Goal: Obtain resource: Download file/media

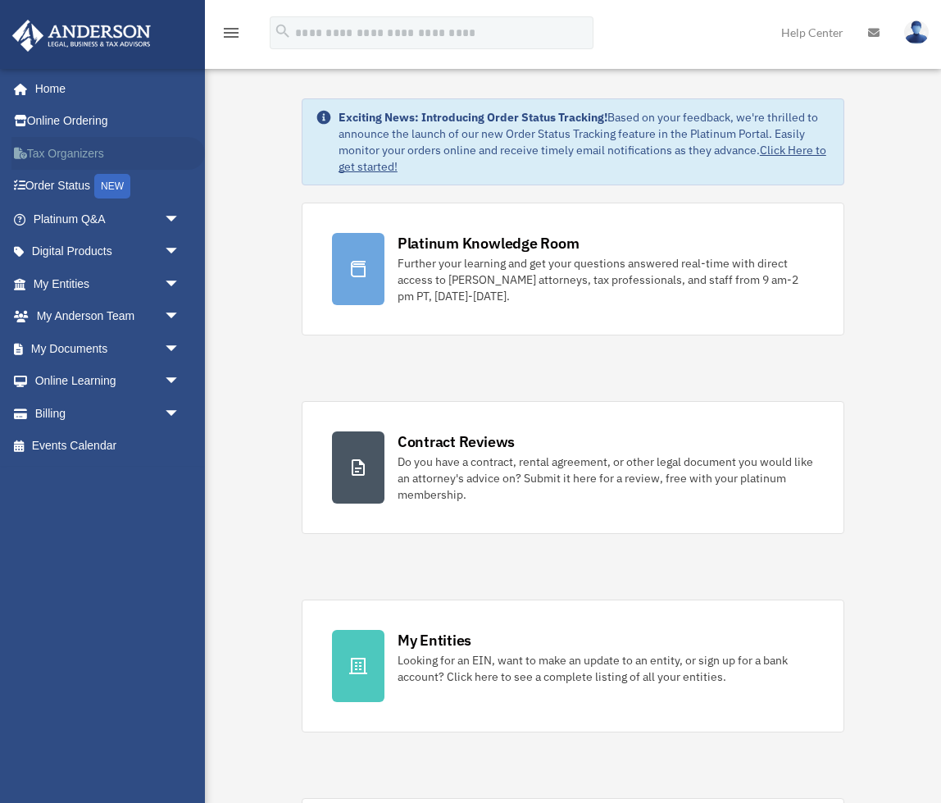
click at [75, 153] on link "Tax Organizers" at bounding box center [108, 153] width 194 height 33
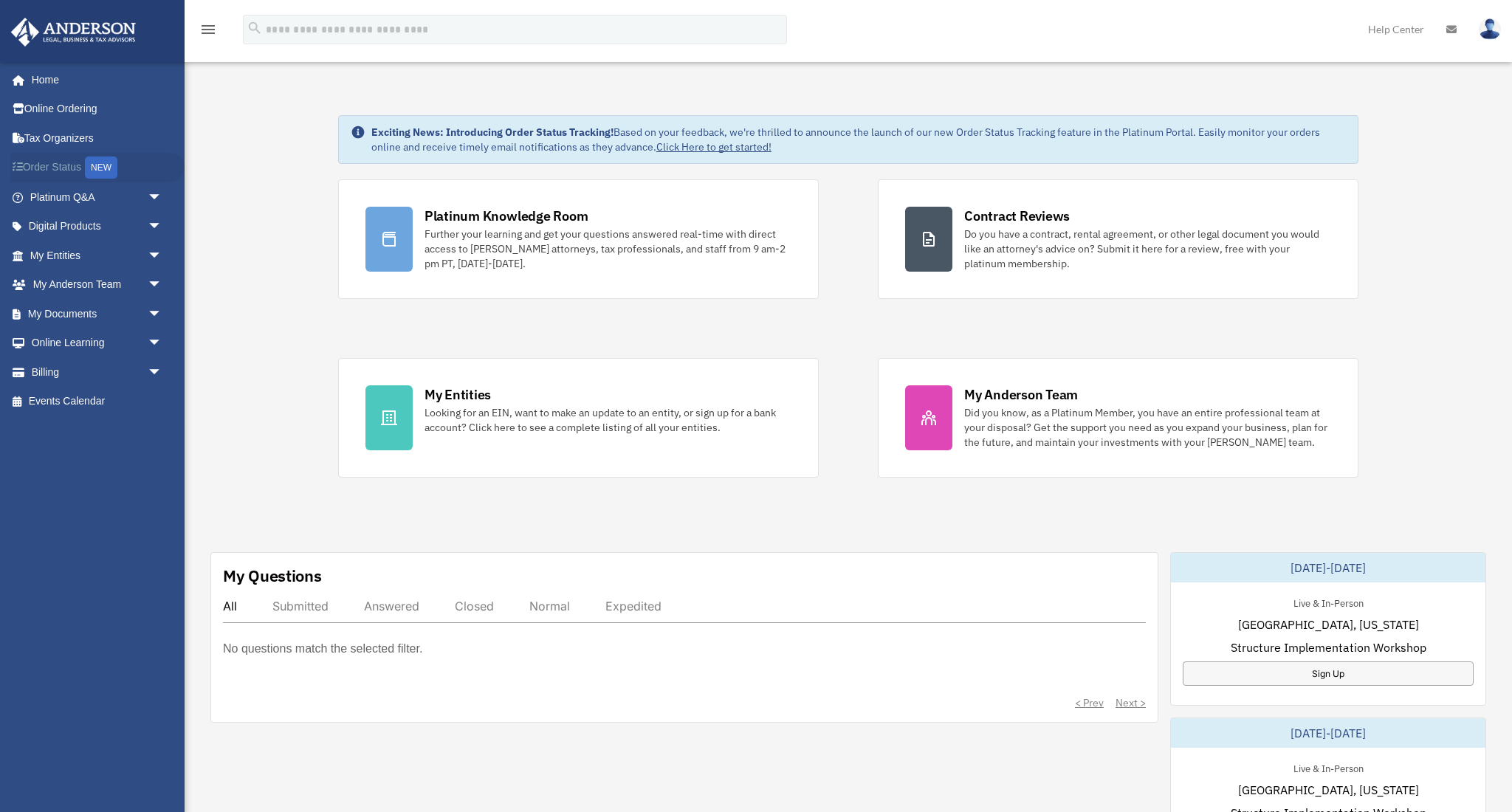
click at [85, 164] on link "Order Status NEW" at bounding box center [97, 168] width 175 height 31
click at [154, 310] on span "arrow_drop_down" at bounding box center [162, 314] width 30 height 31
click at [61, 338] on link "Box" at bounding box center [103, 343] width 164 height 30
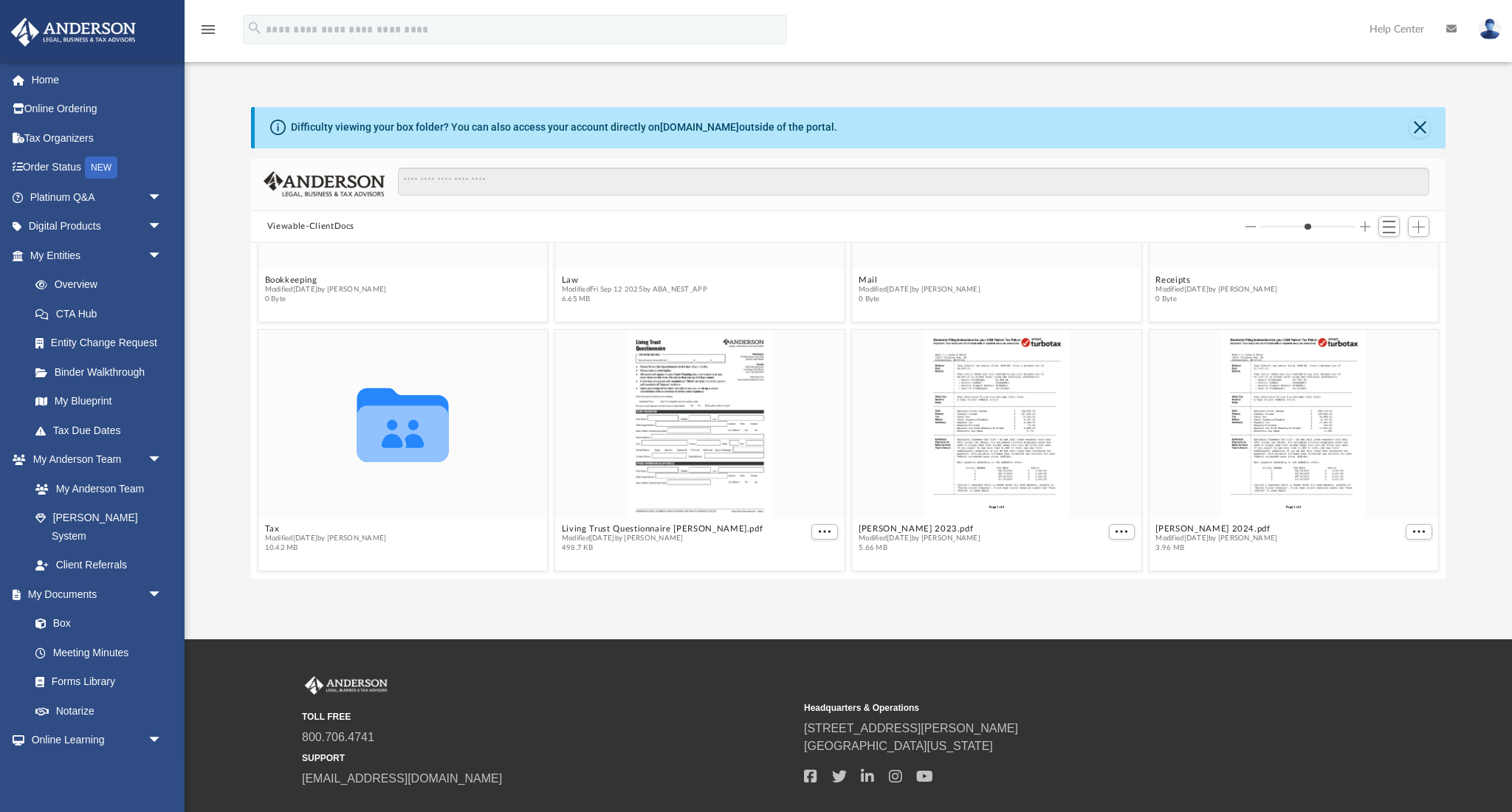
scroll to position [91, 0]
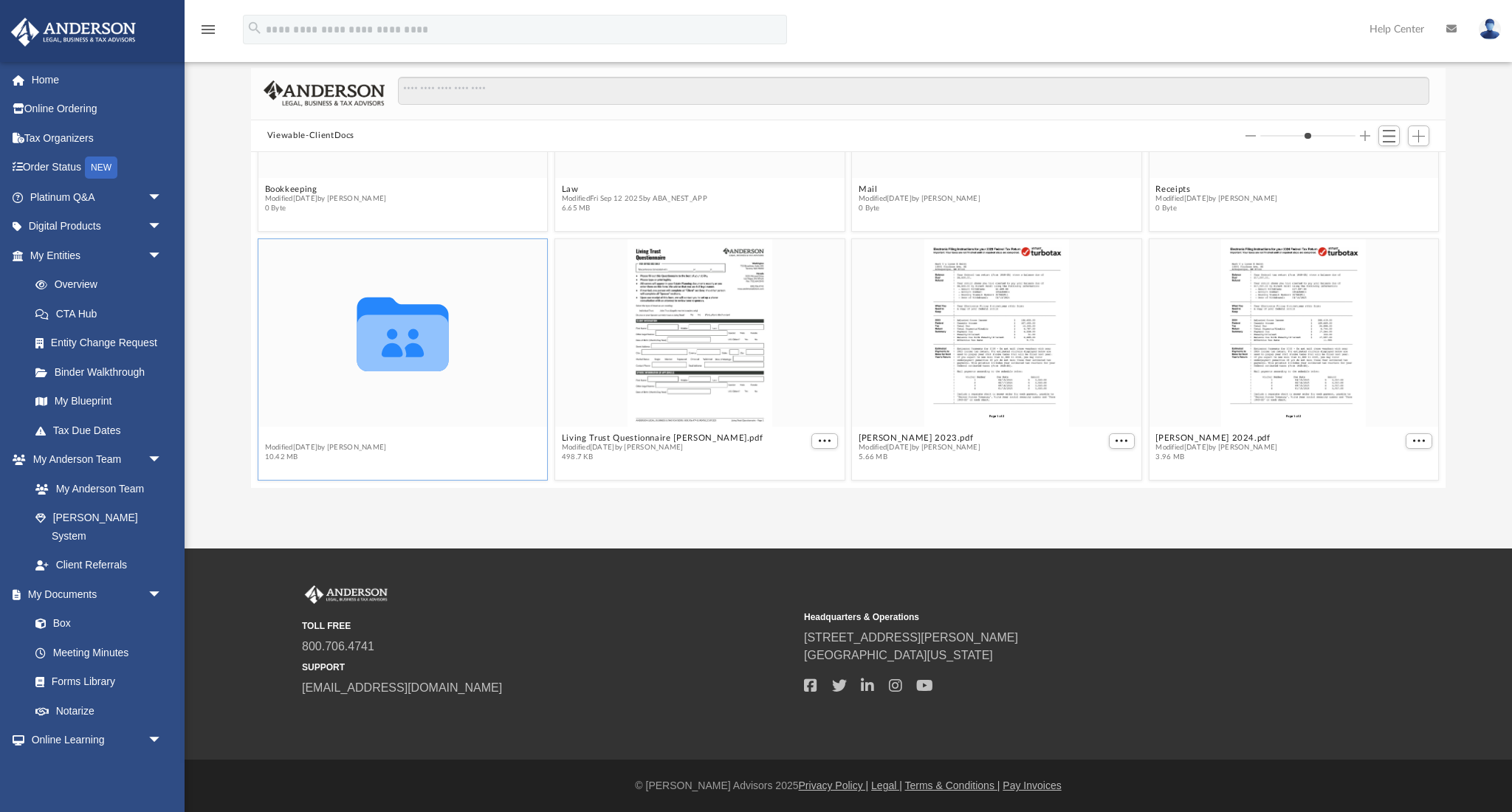
click at [273, 440] on button "Tax" at bounding box center [325, 438] width 122 height 10
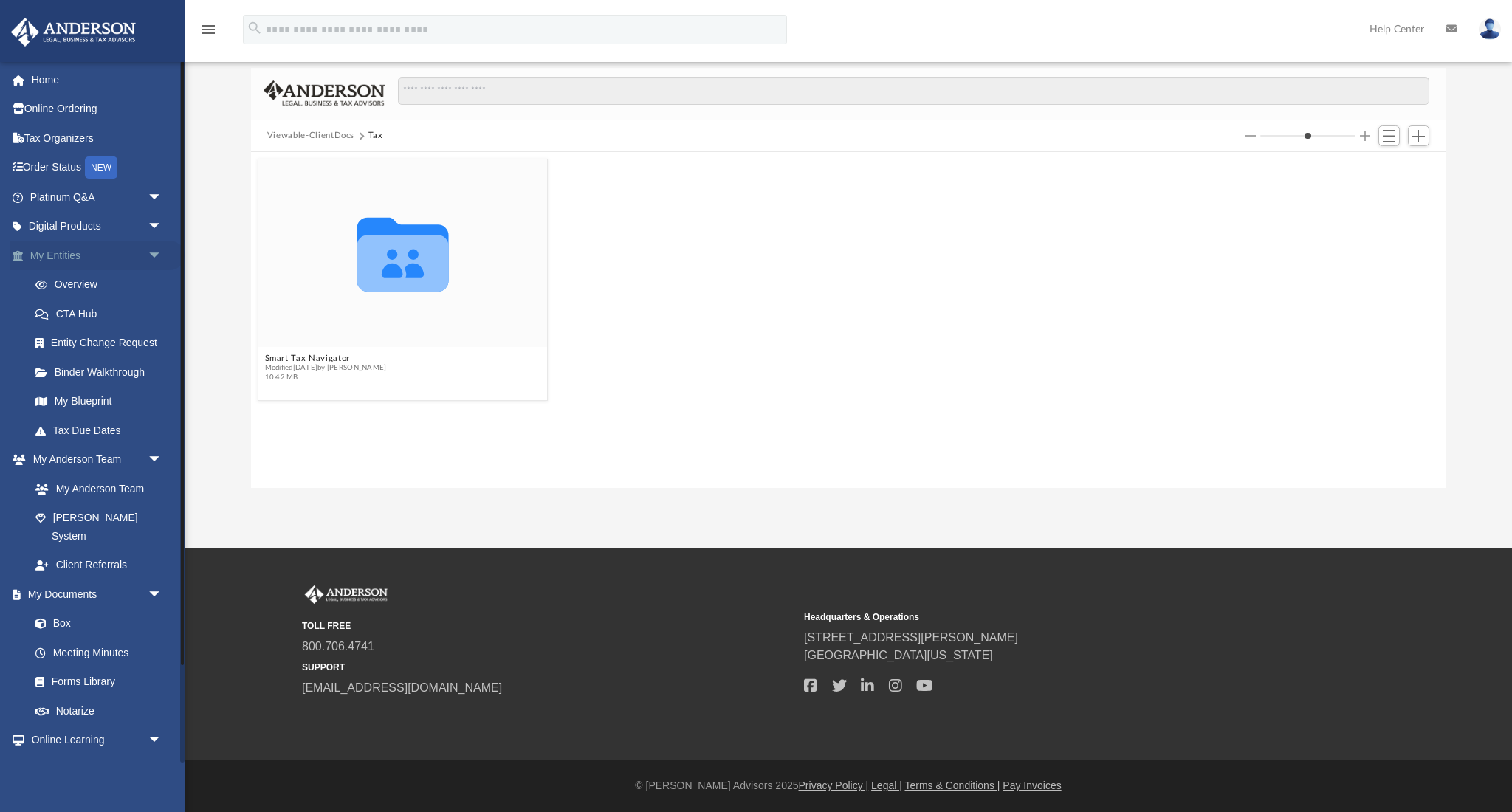
click at [153, 254] on span "arrow_drop_down" at bounding box center [162, 256] width 30 height 31
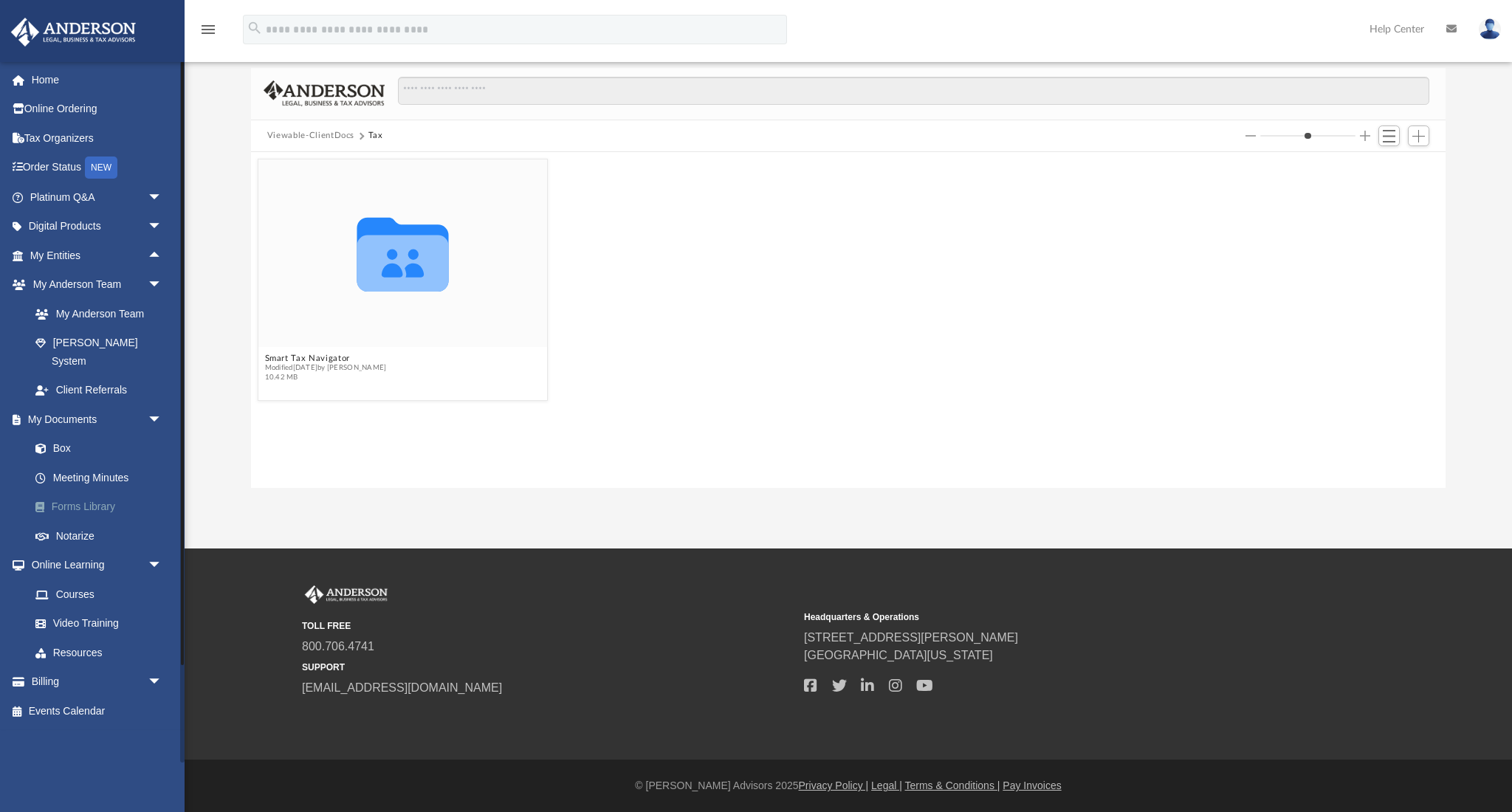
click at [69, 492] on link "Forms Library" at bounding box center [103, 507] width 164 height 30
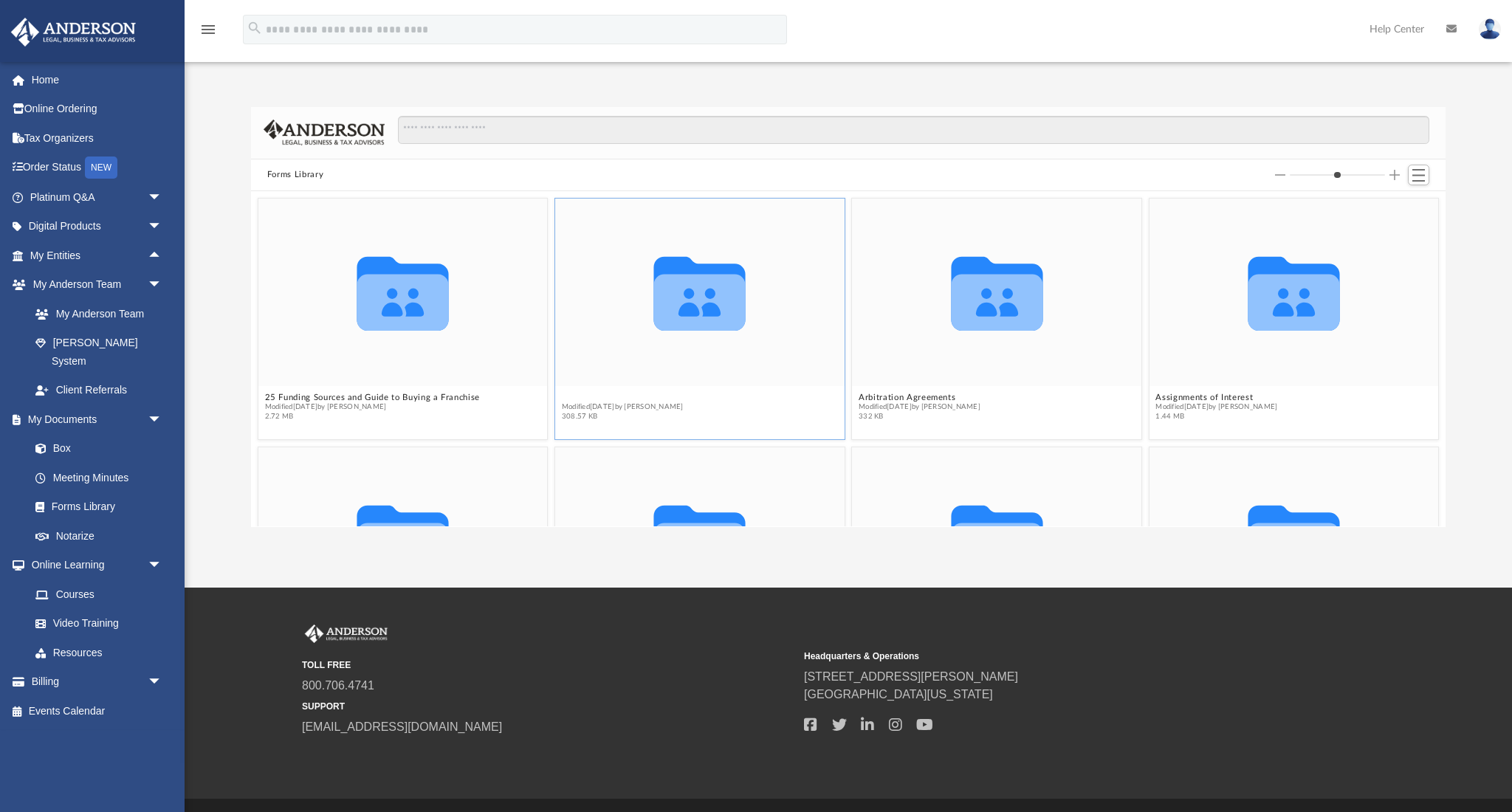
click at [609, 397] on button "280a Information and Kit" at bounding box center [622, 397] width 122 height 10
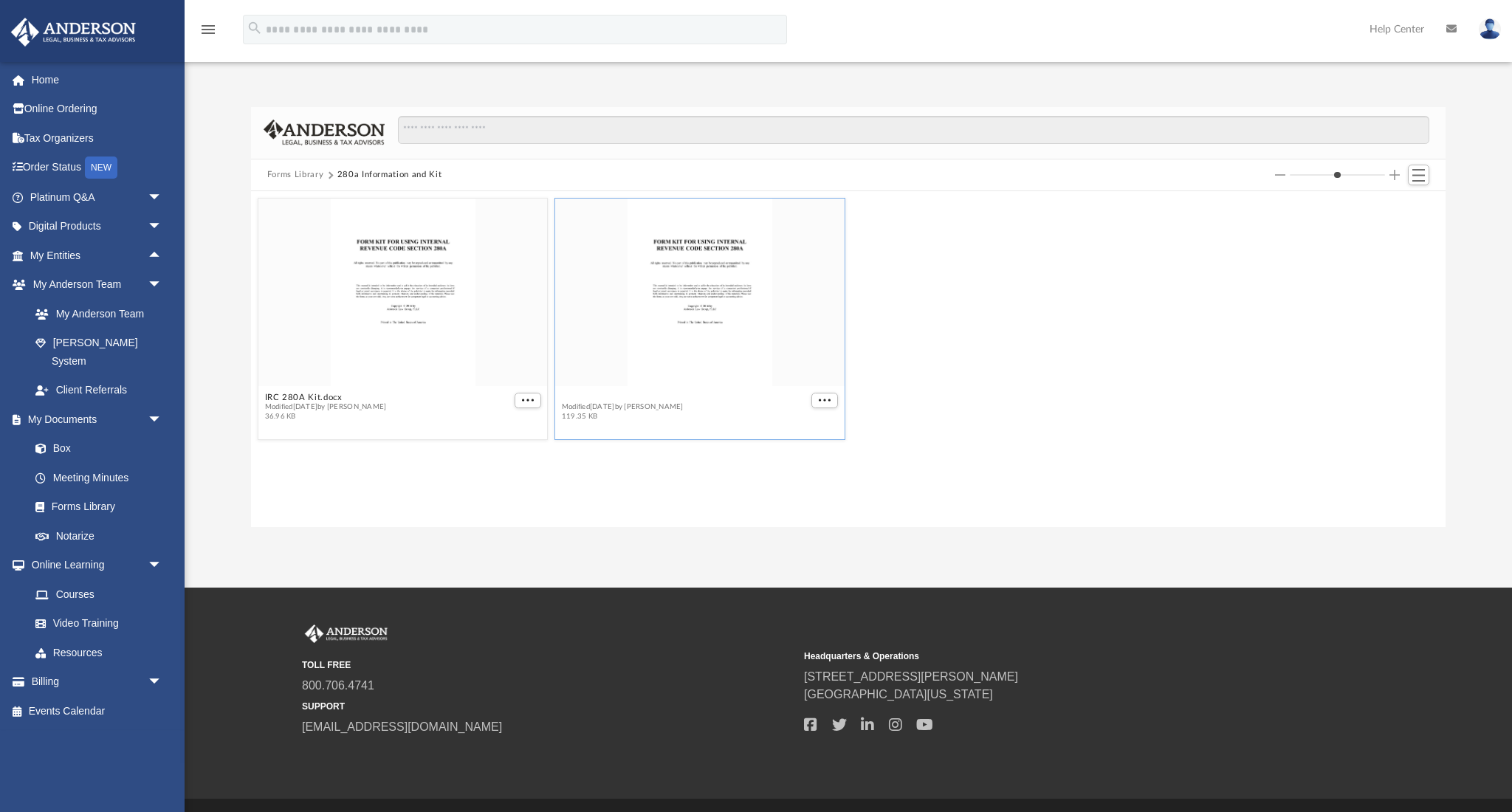
click at [636, 400] on button "IRC 280A Kit.pdf" at bounding box center [622, 397] width 122 height 10
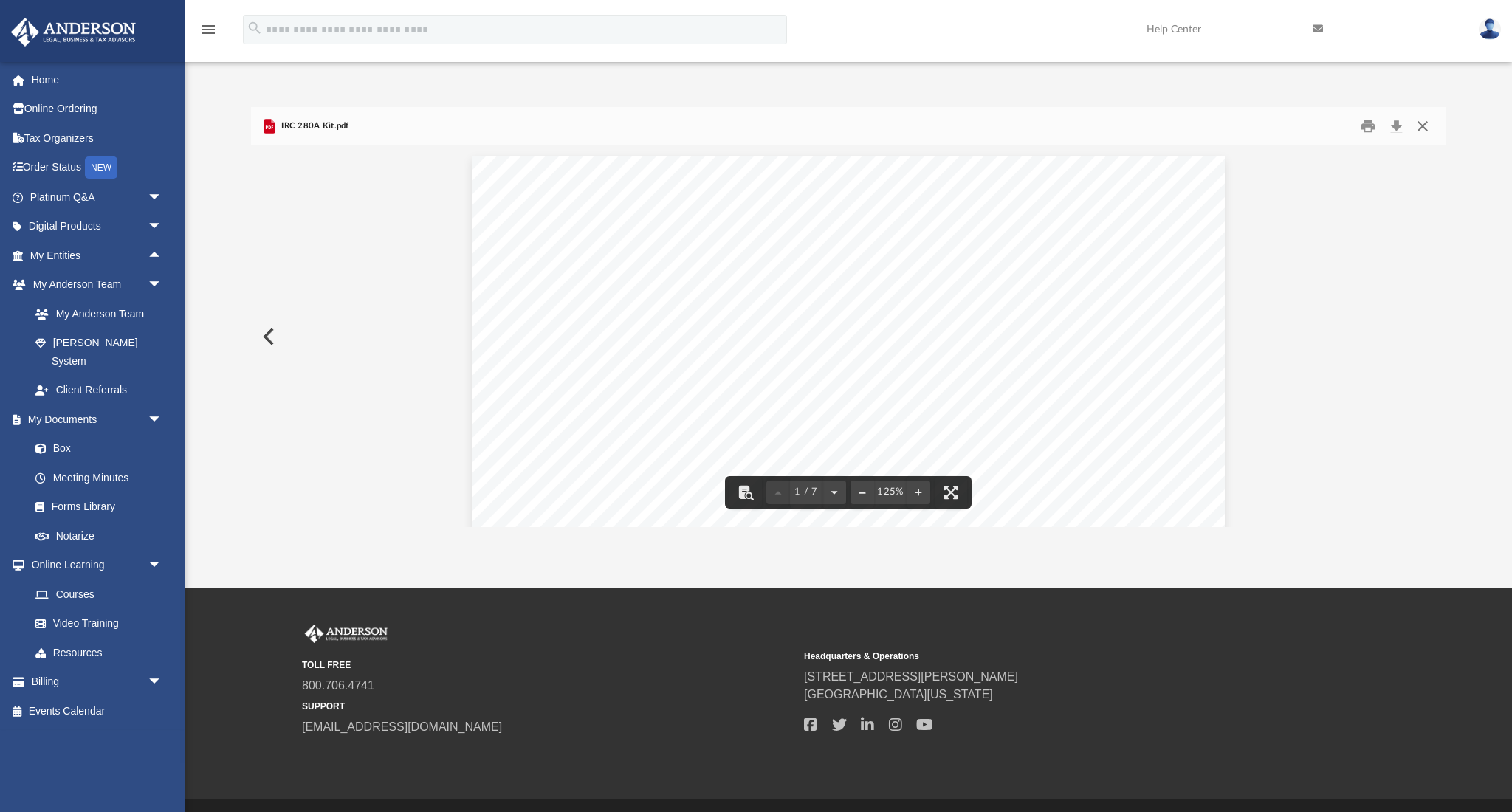
click at [1424, 125] on button "Close" at bounding box center [1423, 125] width 27 height 23
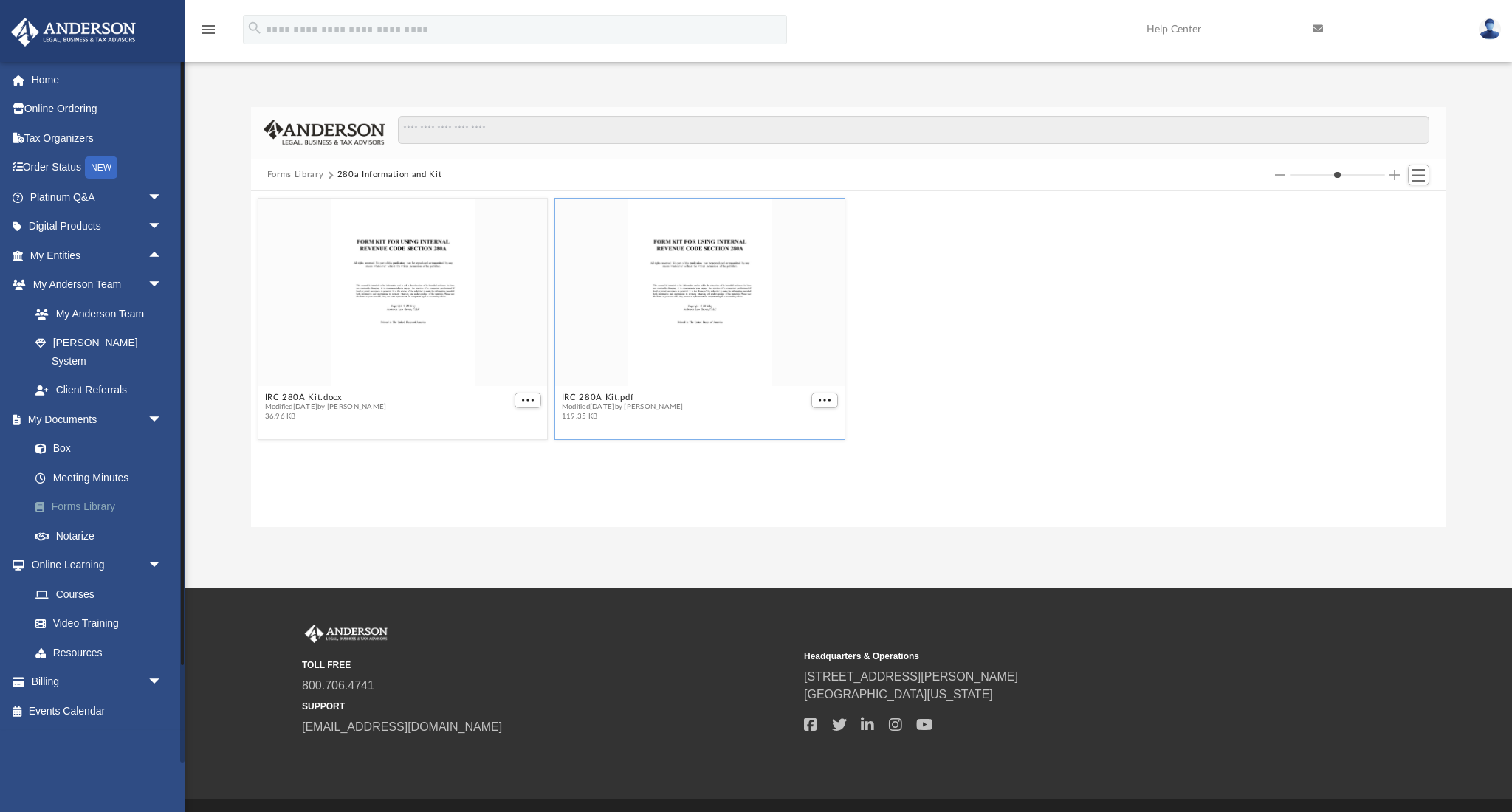
click at [84, 492] on link "Forms Library" at bounding box center [103, 507] width 164 height 30
click at [206, 31] on icon "menu" at bounding box center [208, 30] width 18 height 18
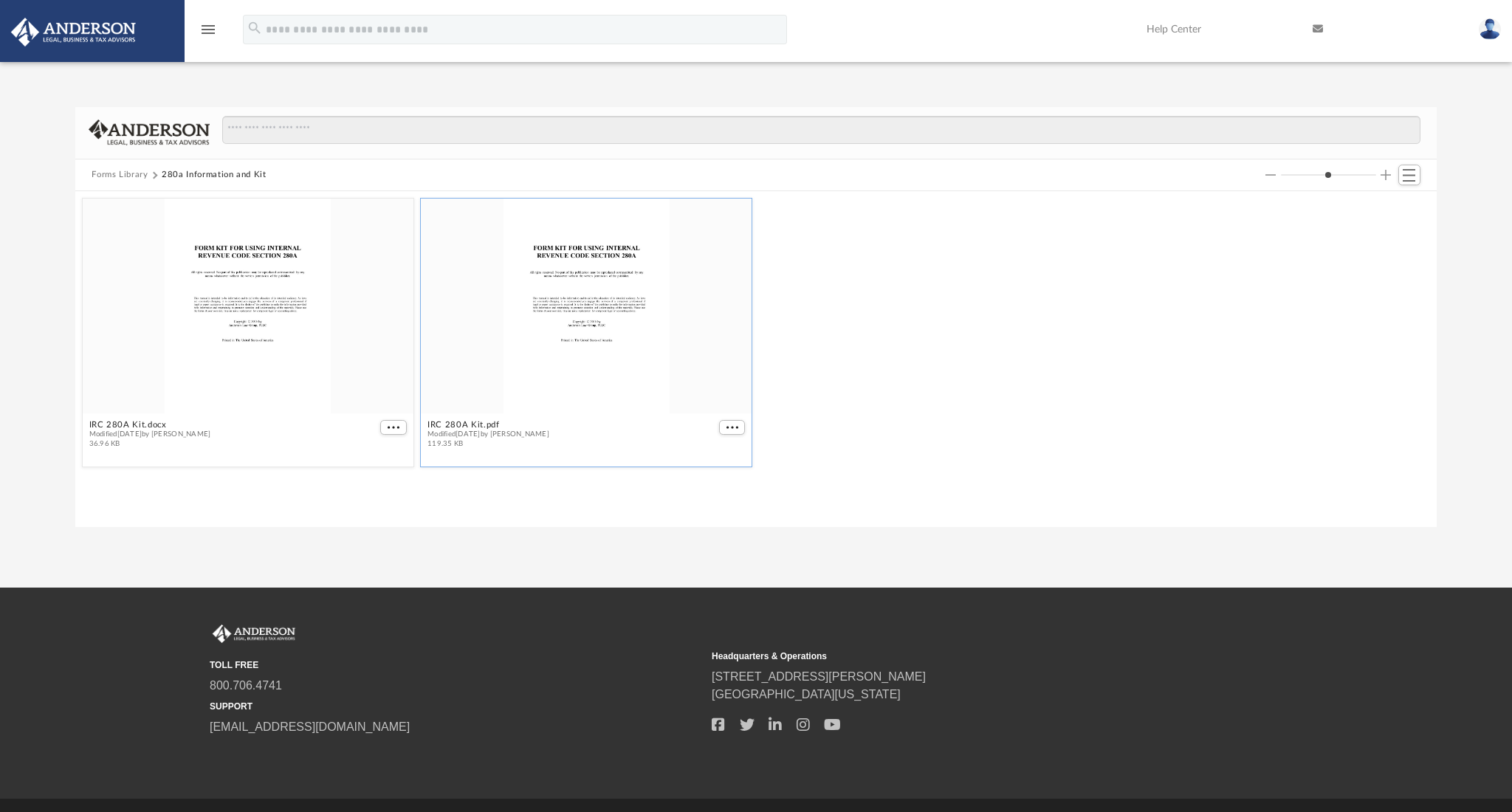
scroll to position [1, 1]
click at [211, 28] on icon "menu" at bounding box center [208, 30] width 18 height 18
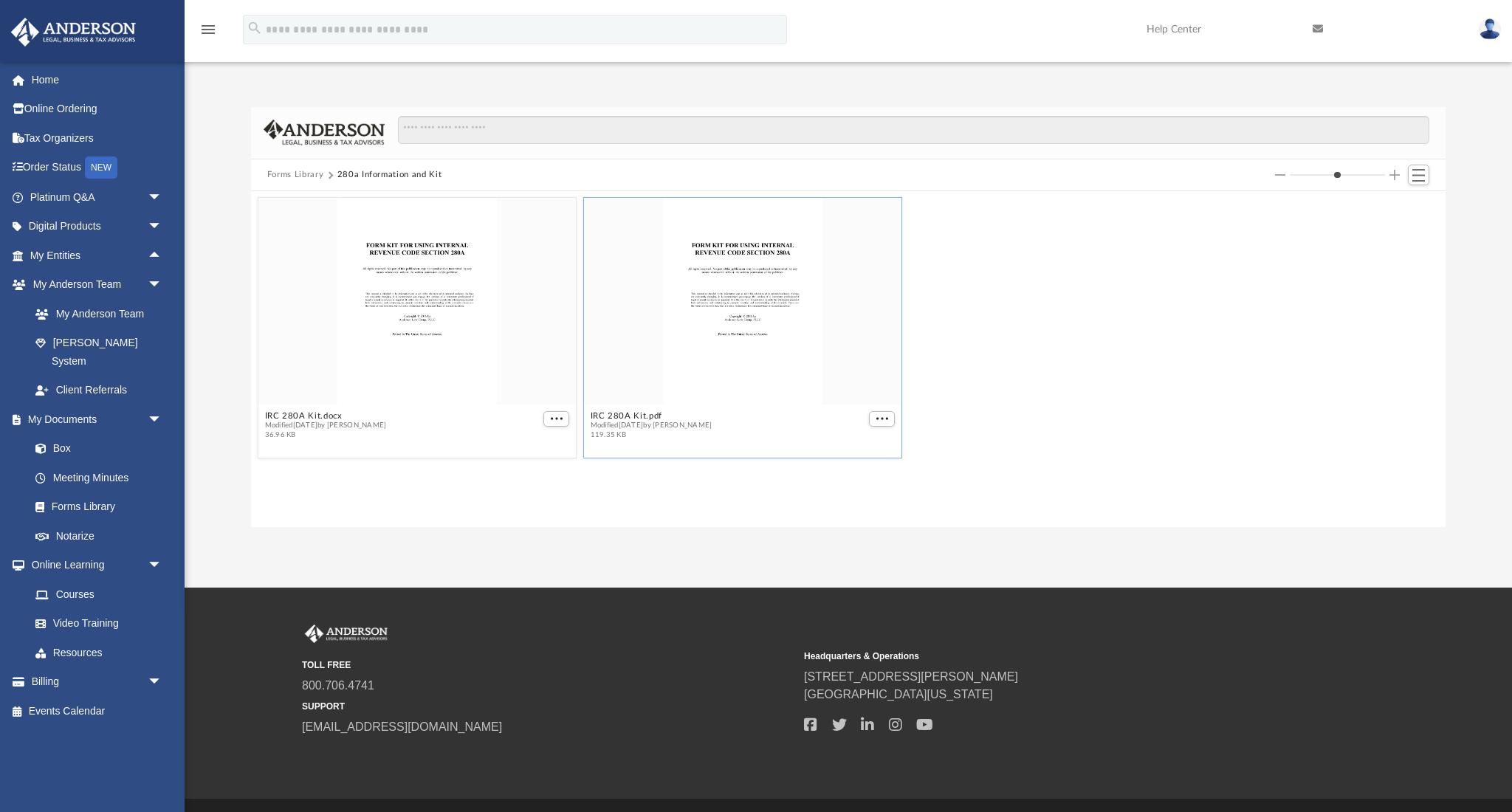
scroll to position [336, 1195]
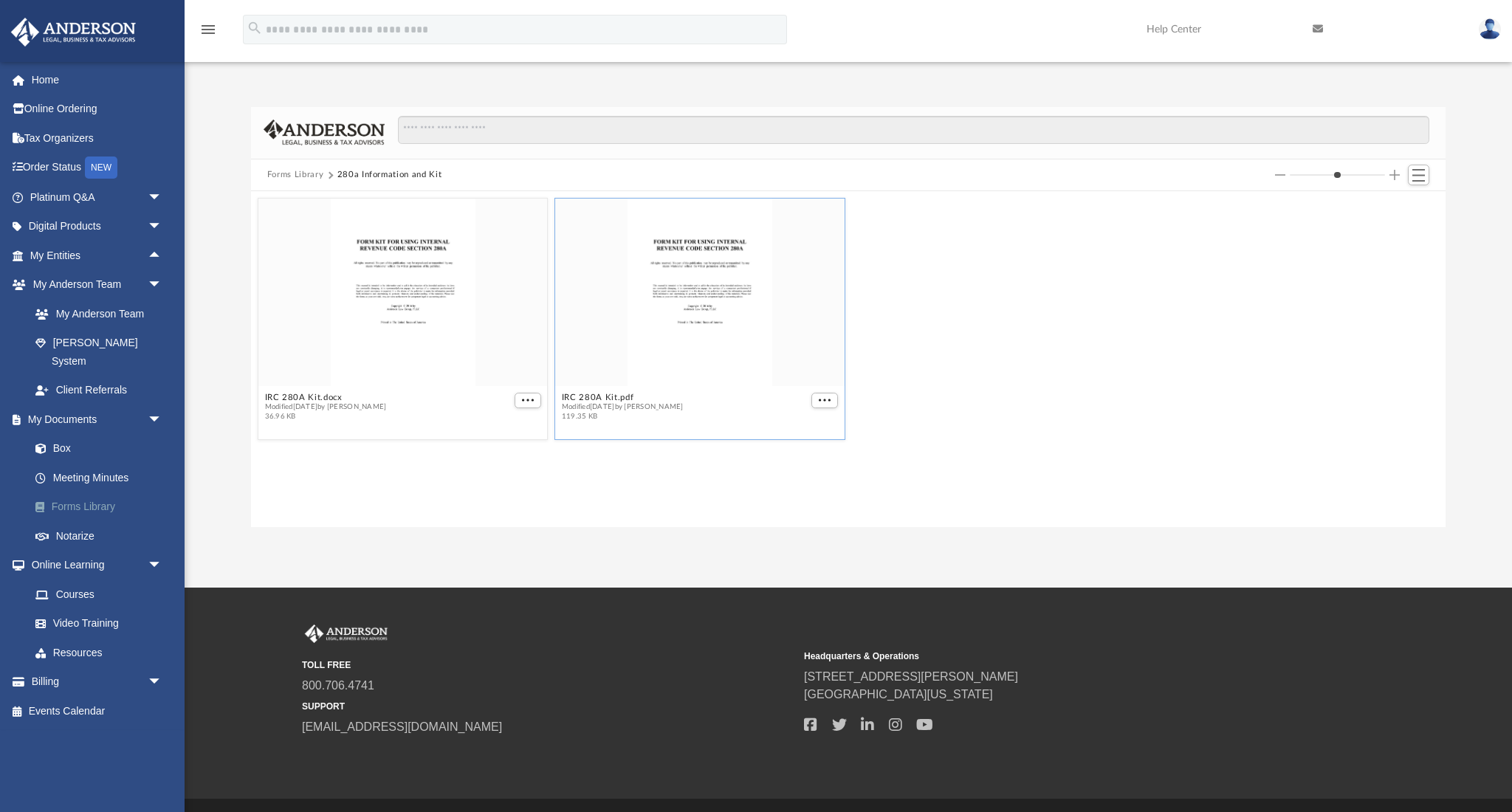
click at [86, 492] on link "Forms Library" at bounding box center [103, 507] width 164 height 30
click at [285, 175] on button "Forms Library" at bounding box center [295, 175] width 56 height 14
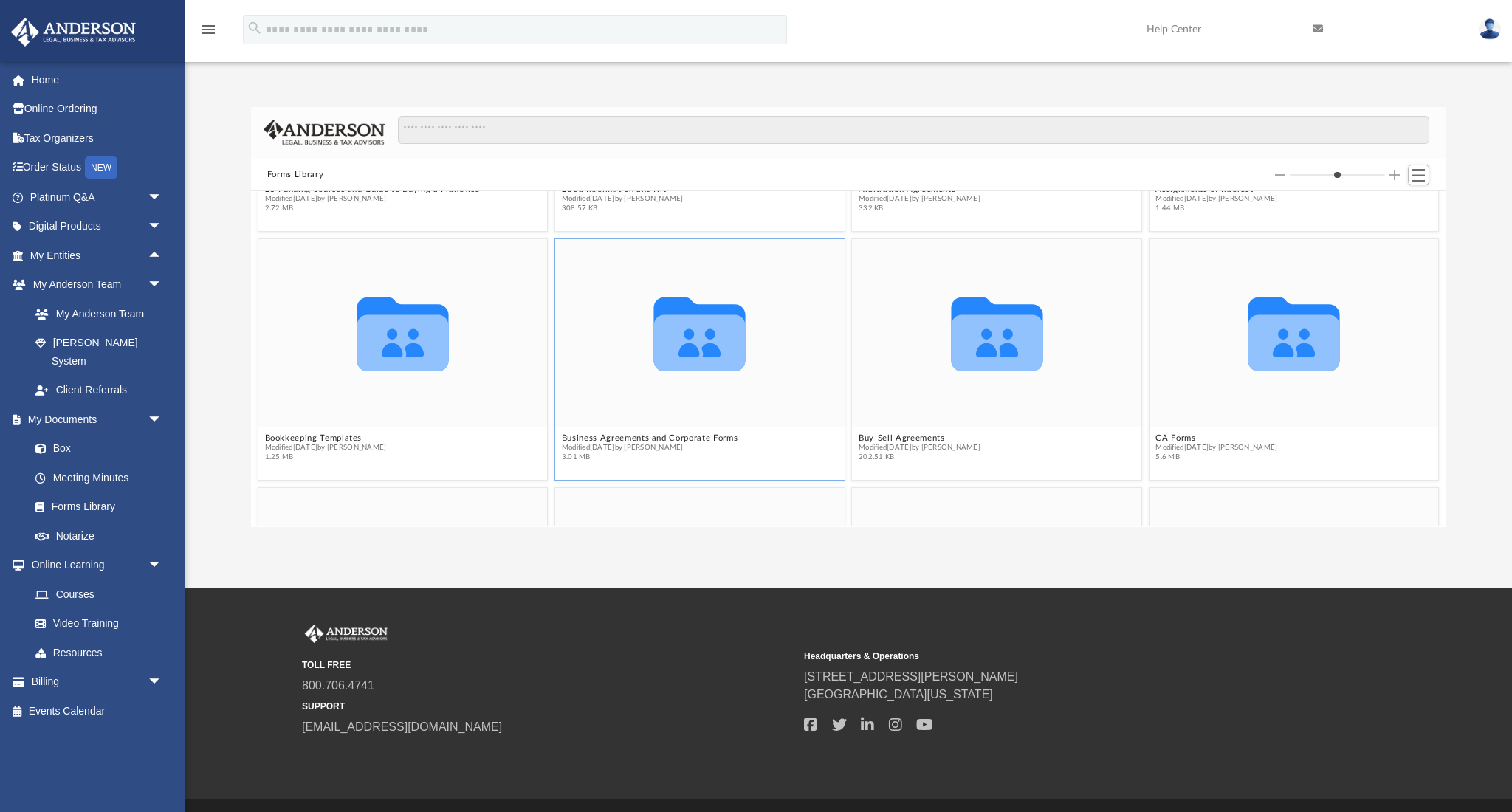
scroll to position [209, 0]
click at [333, 439] on button "Bookkeeping Templates" at bounding box center [325, 438] width 122 height 10
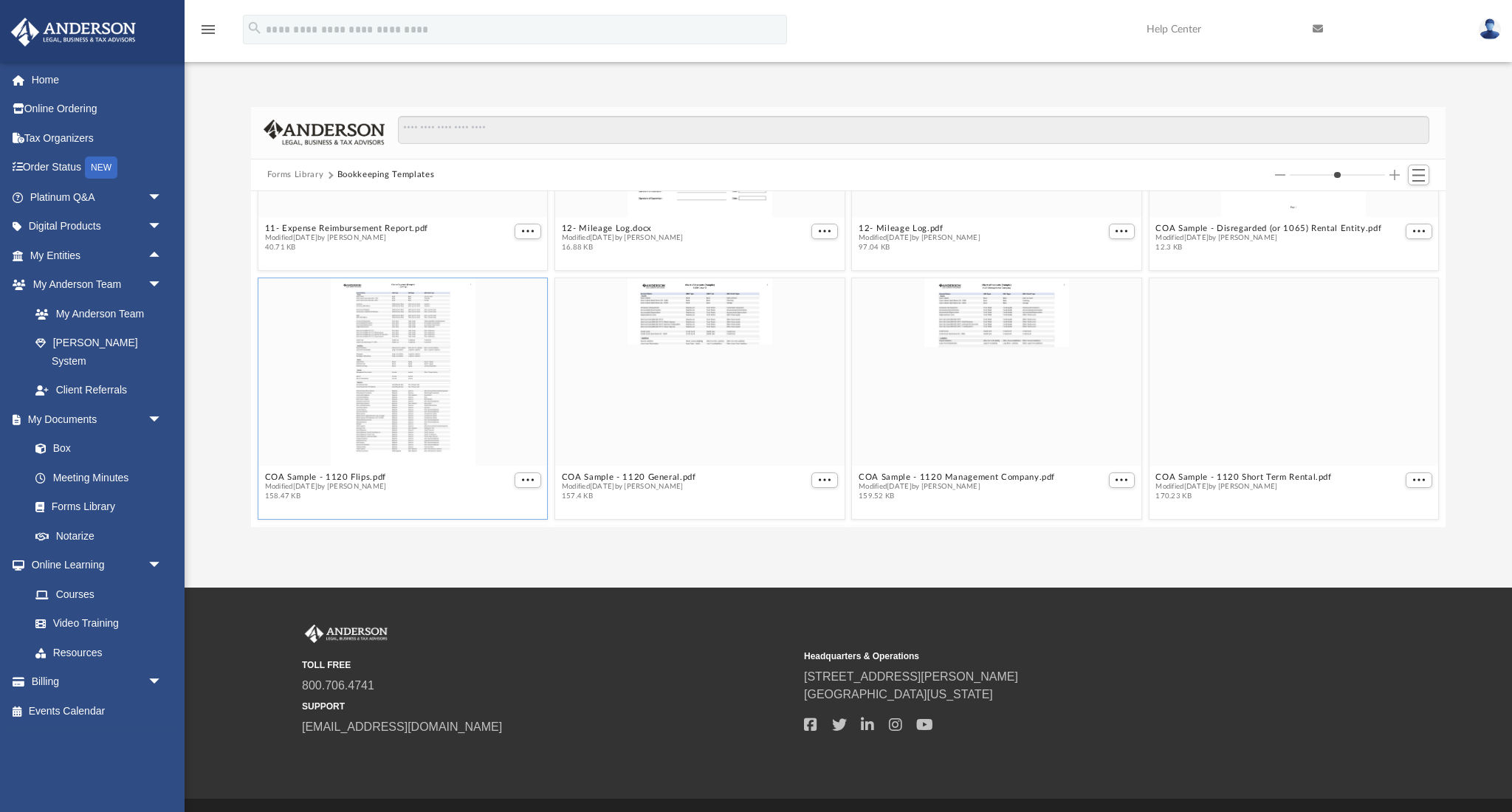
scroll to position [182, 0]
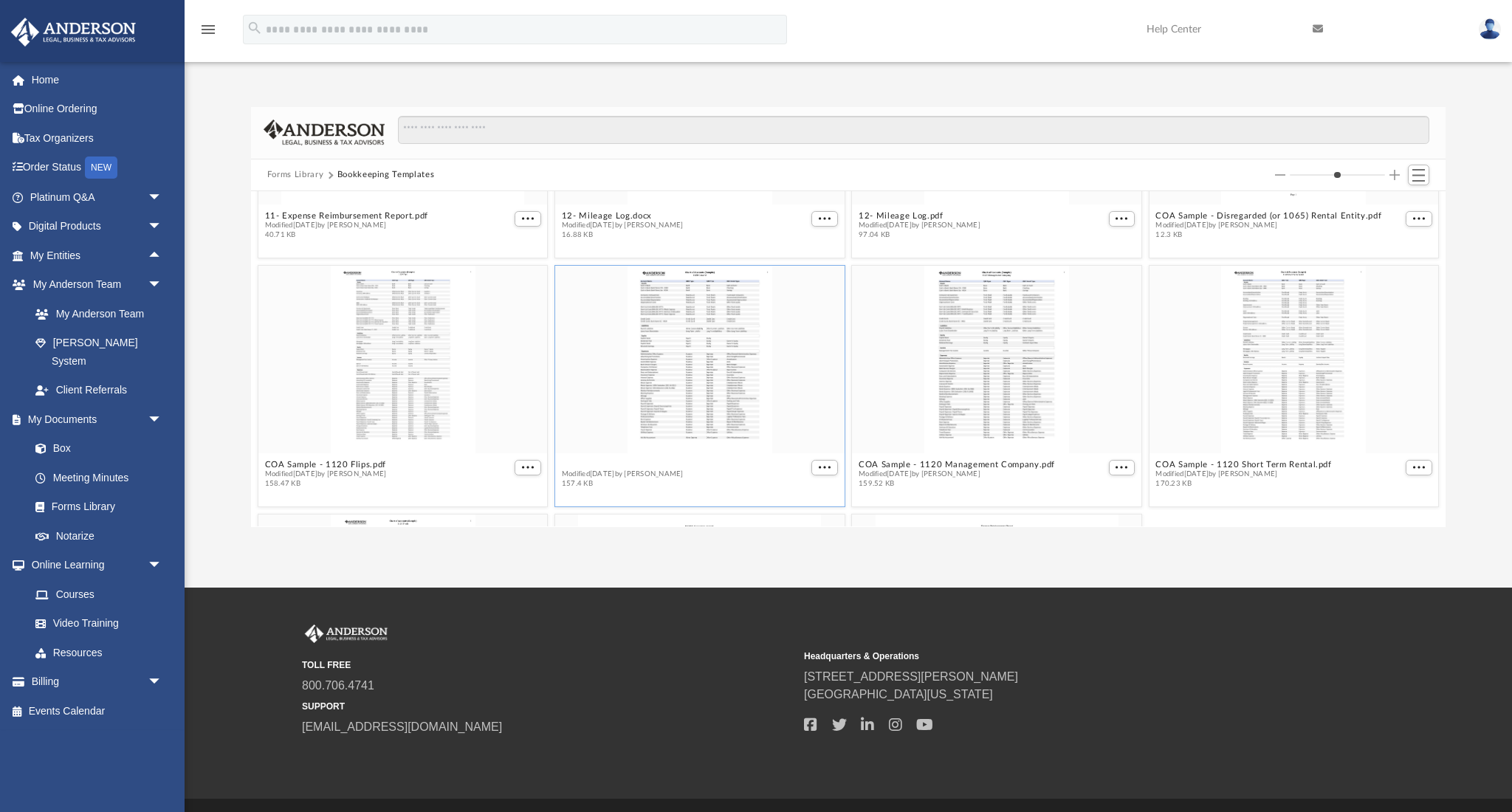
click at [634, 465] on button "COA Sample - 1120 General.pdf" at bounding box center [629, 465] width 134 height 10
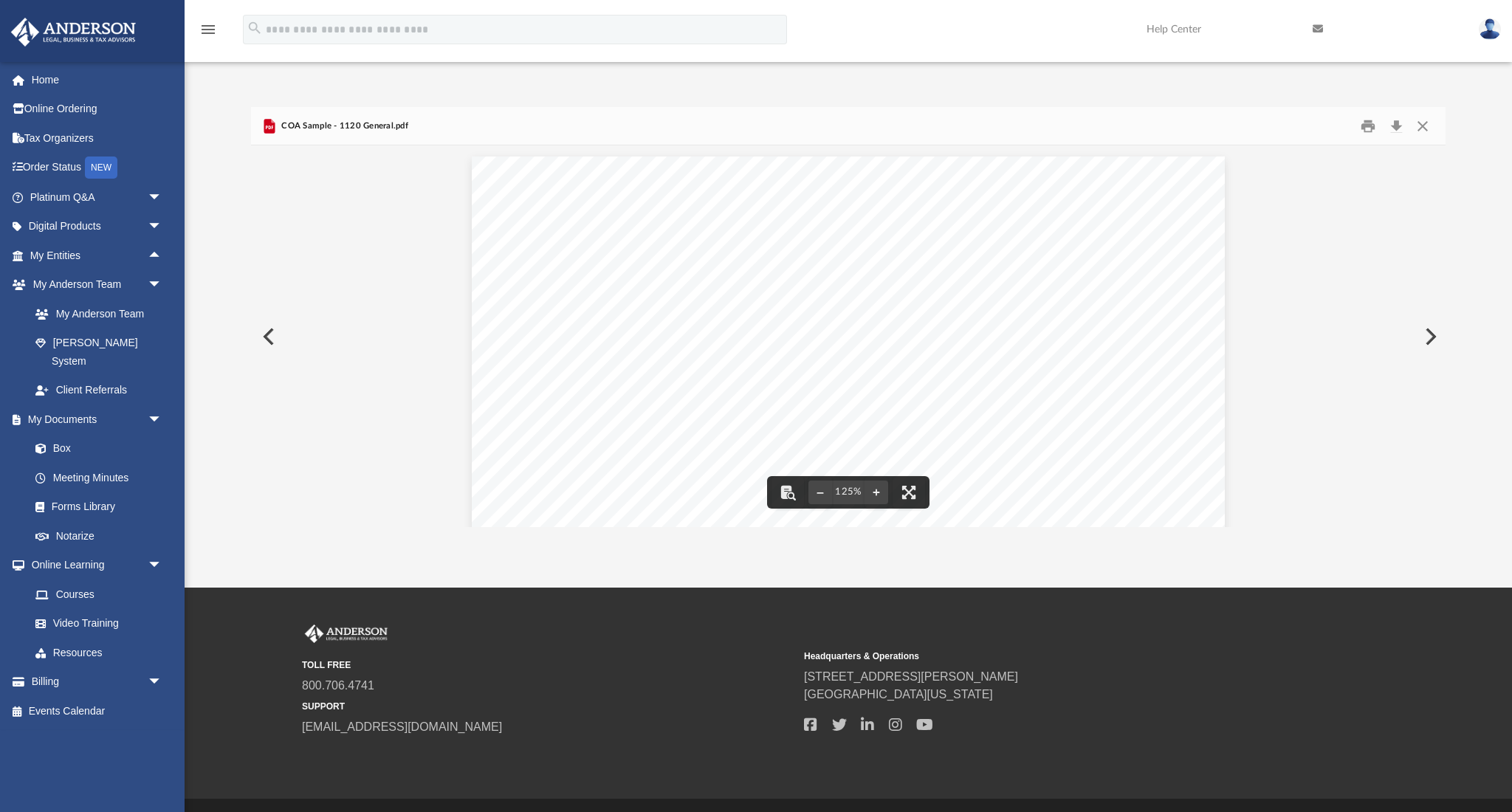
click at [267, 335] on button "Preview" at bounding box center [267, 337] width 32 height 41
click at [266, 333] on button "Preview" at bounding box center [267, 337] width 32 height 41
click at [271, 336] on button "Preview" at bounding box center [267, 337] width 32 height 41
click at [273, 338] on button "Preview" at bounding box center [267, 337] width 32 height 41
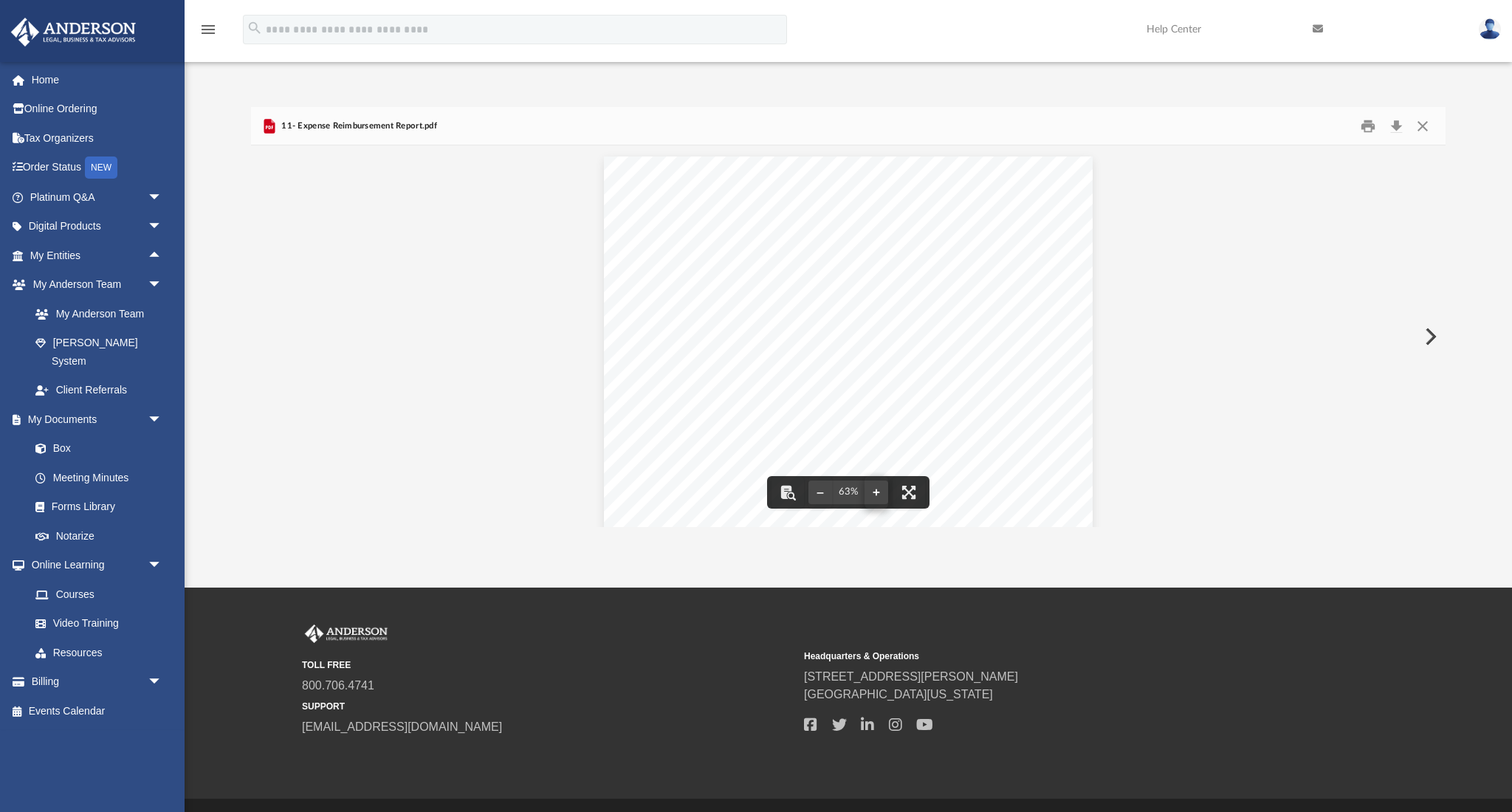
click at [876, 492] on button "File preview" at bounding box center [876, 492] width 23 height 32
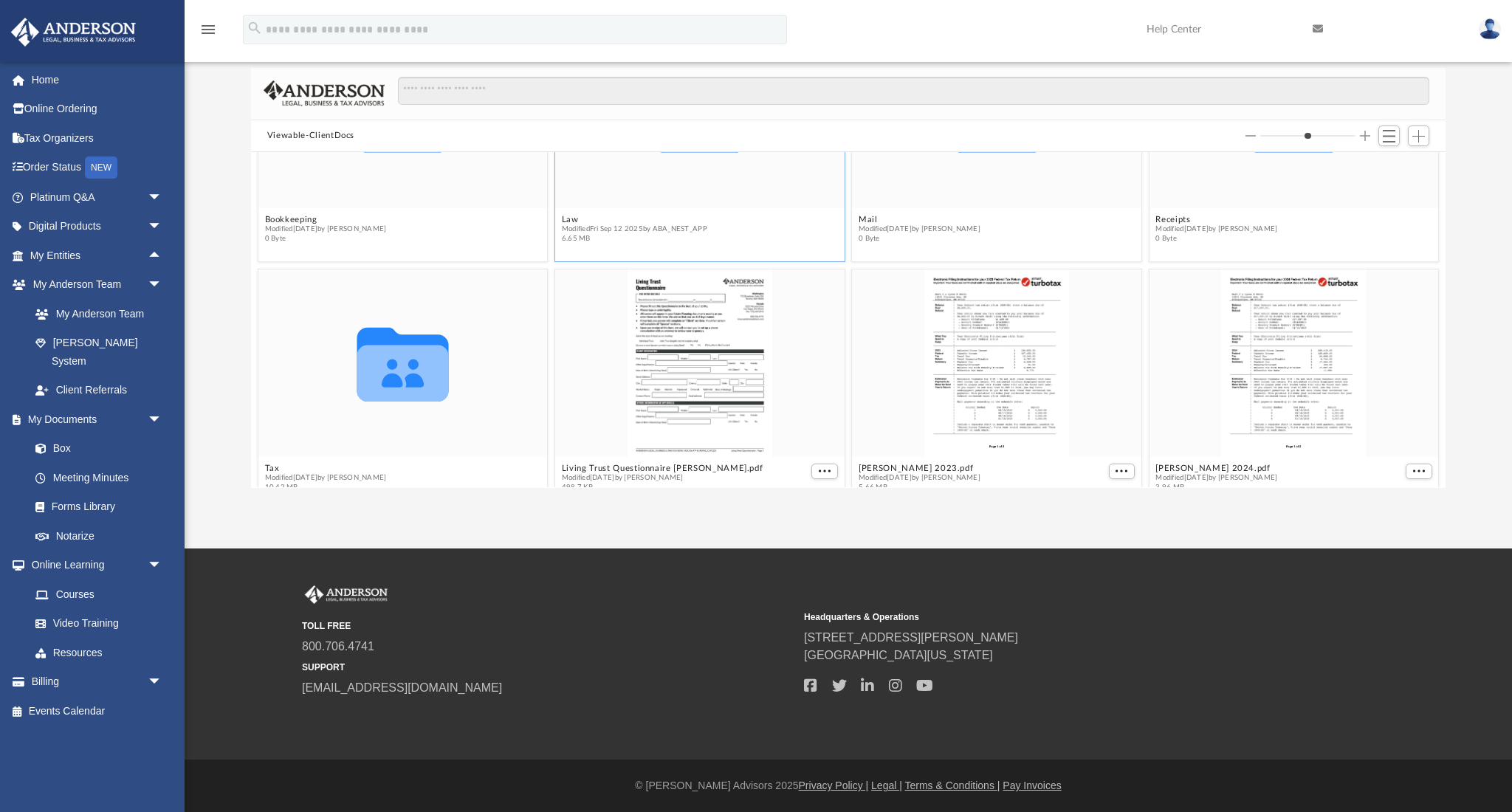
scroll to position [162, 0]
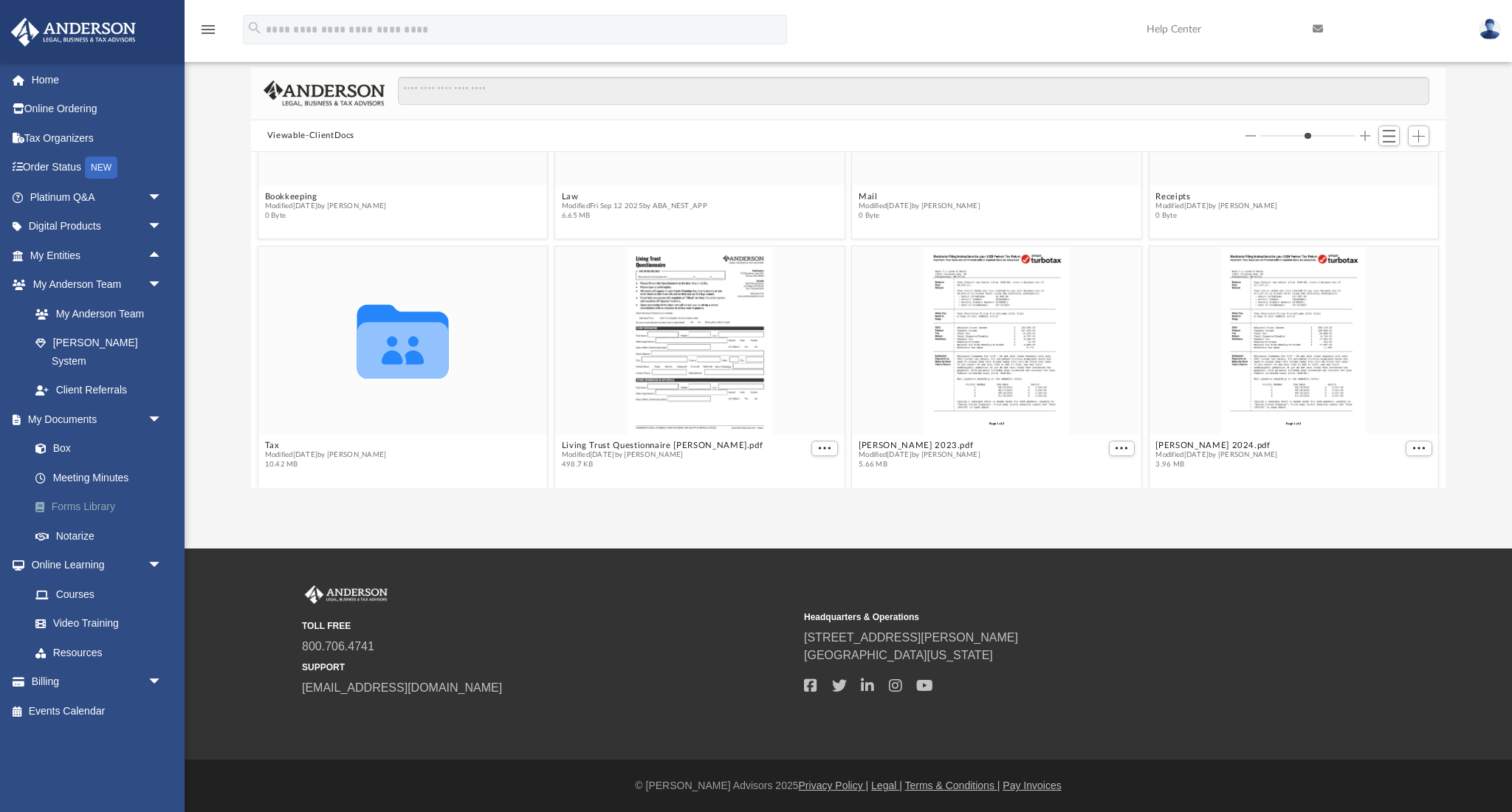
click at [93, 492] on link "Forms Library" at bounding box center [103, 507] width 164 height 30
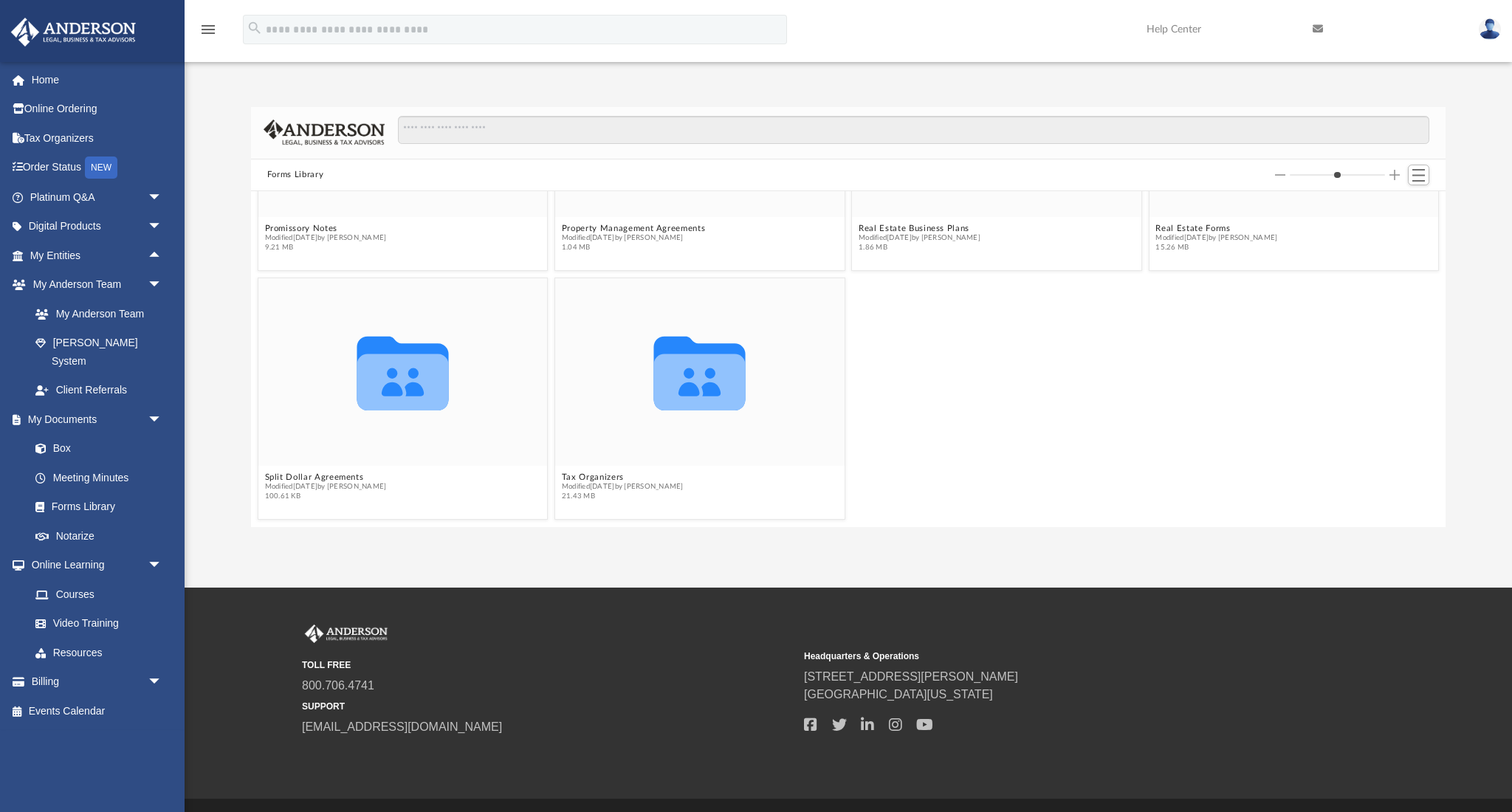
scroll to position [39, 0]
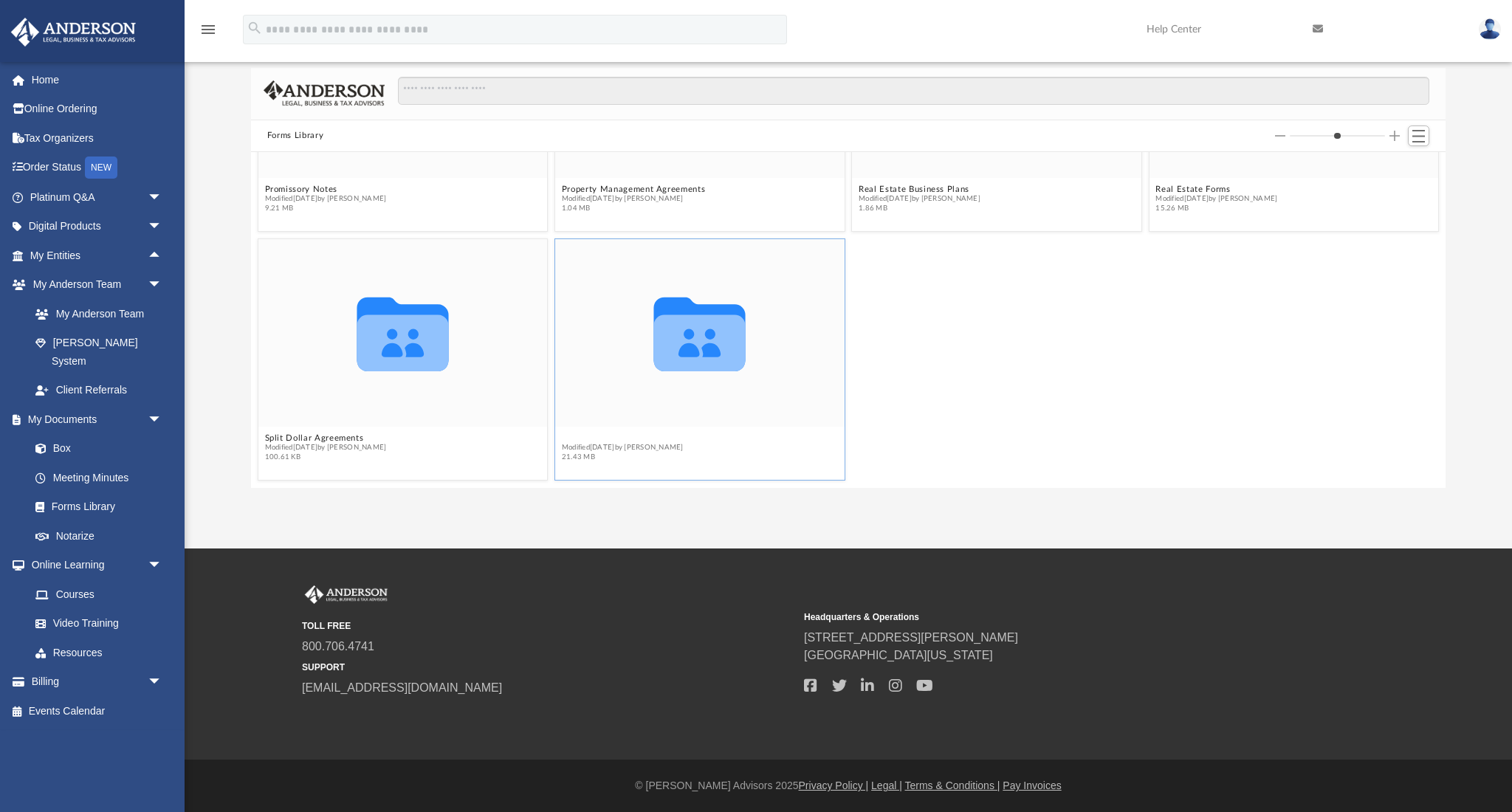
click at [573, 441] on button "Tax Organizers" at bounding box center [622, 438] width 122 height 10
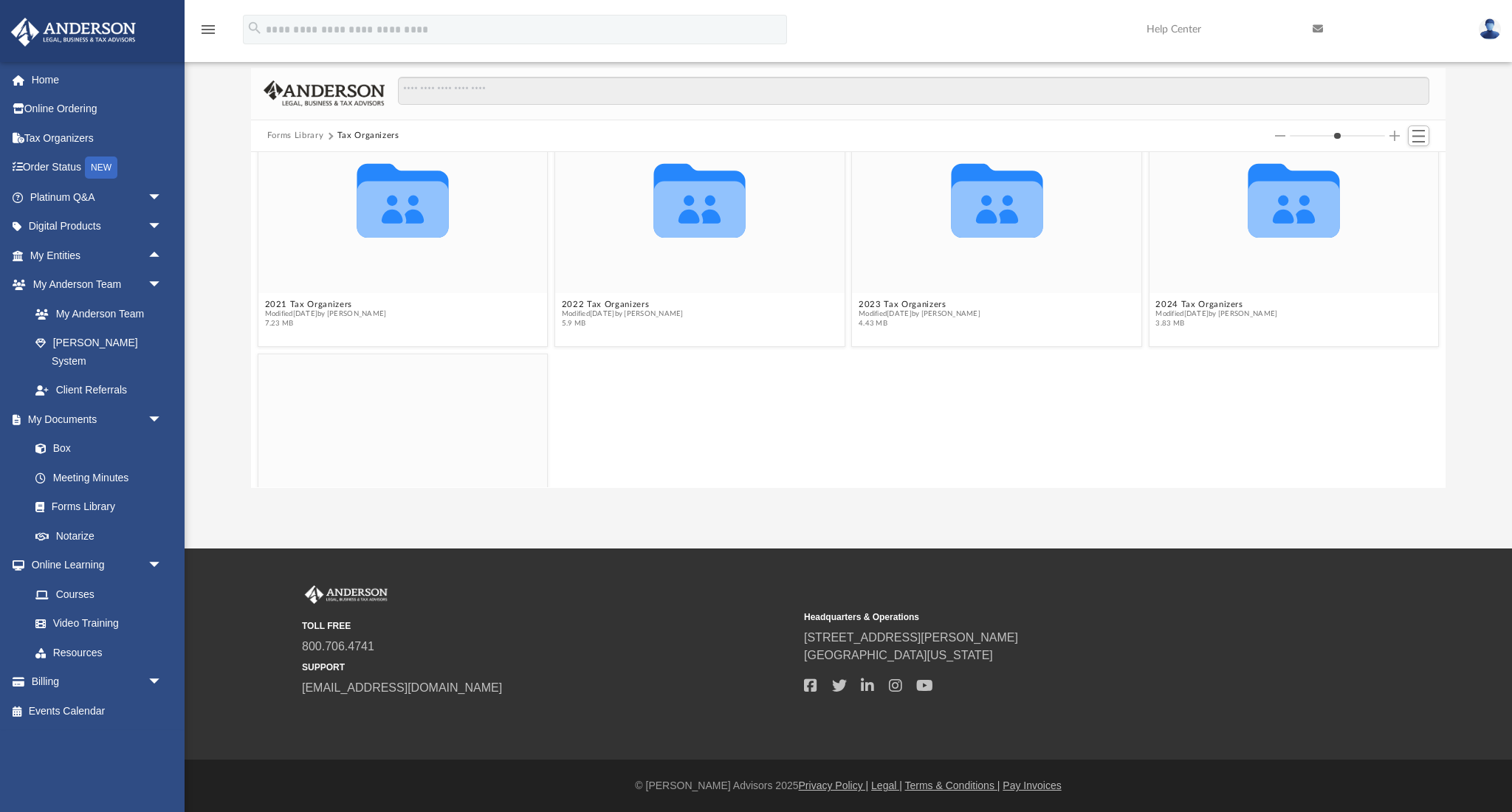
scroll to position [169, 0]
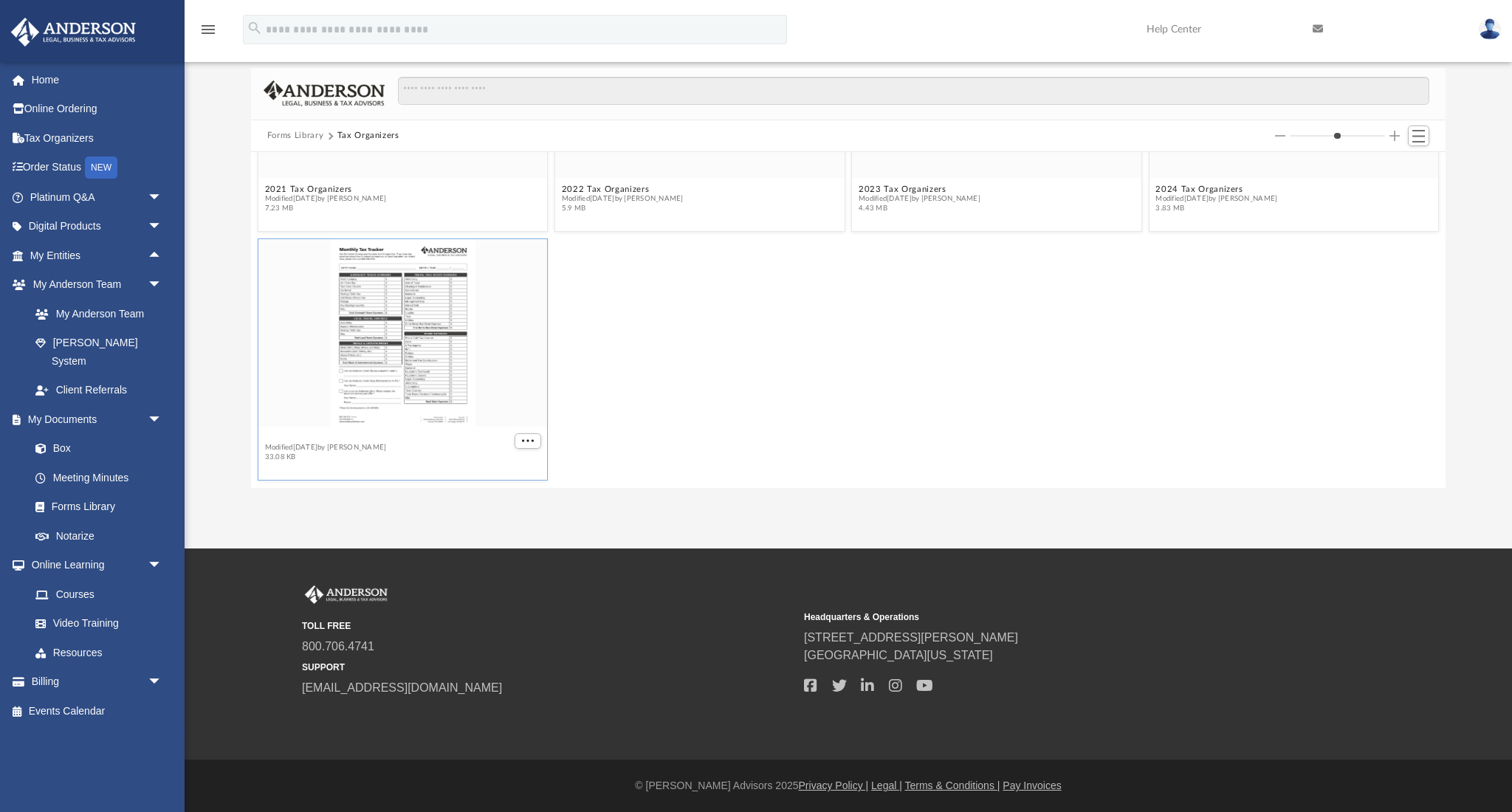
click at [379, 437] on button "Anderson Monthly Tax Tracker.pdf" at bounding box center [353, 438] width 177 height 10
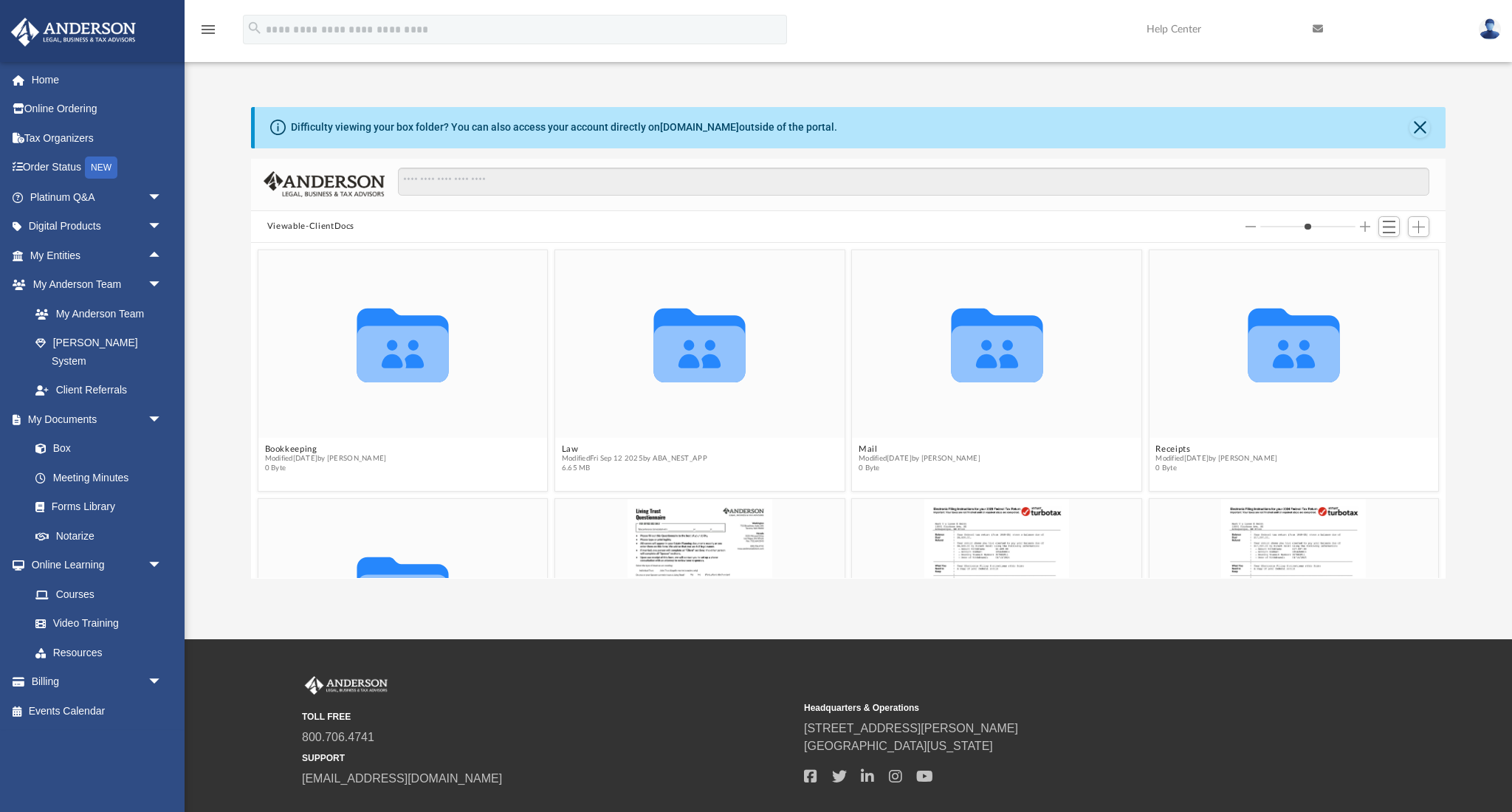
scroll to position [169, 0]
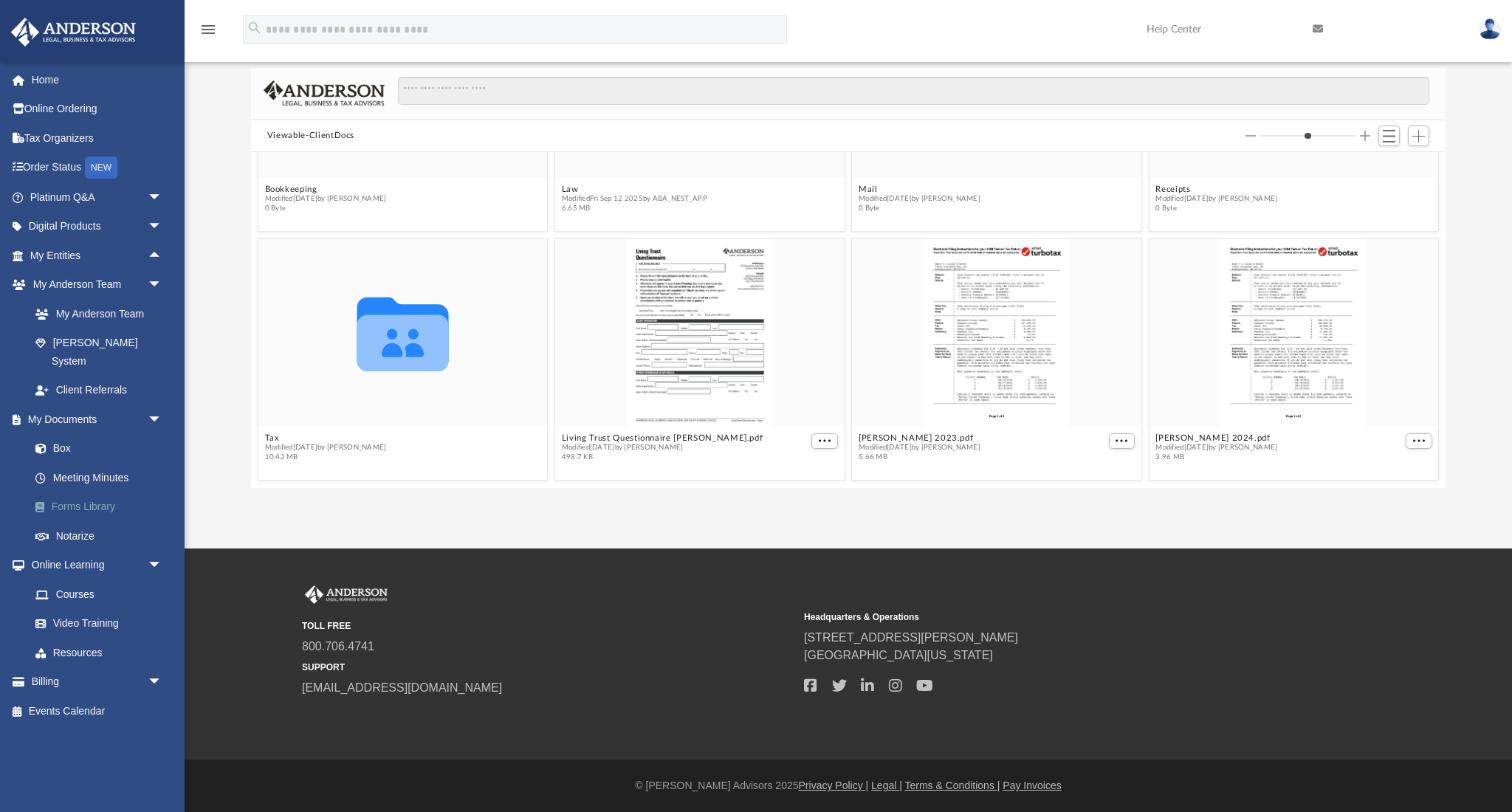
click at [92, 492] on link "Forms Library" at bounding box center [103, 507] width 164 height 30
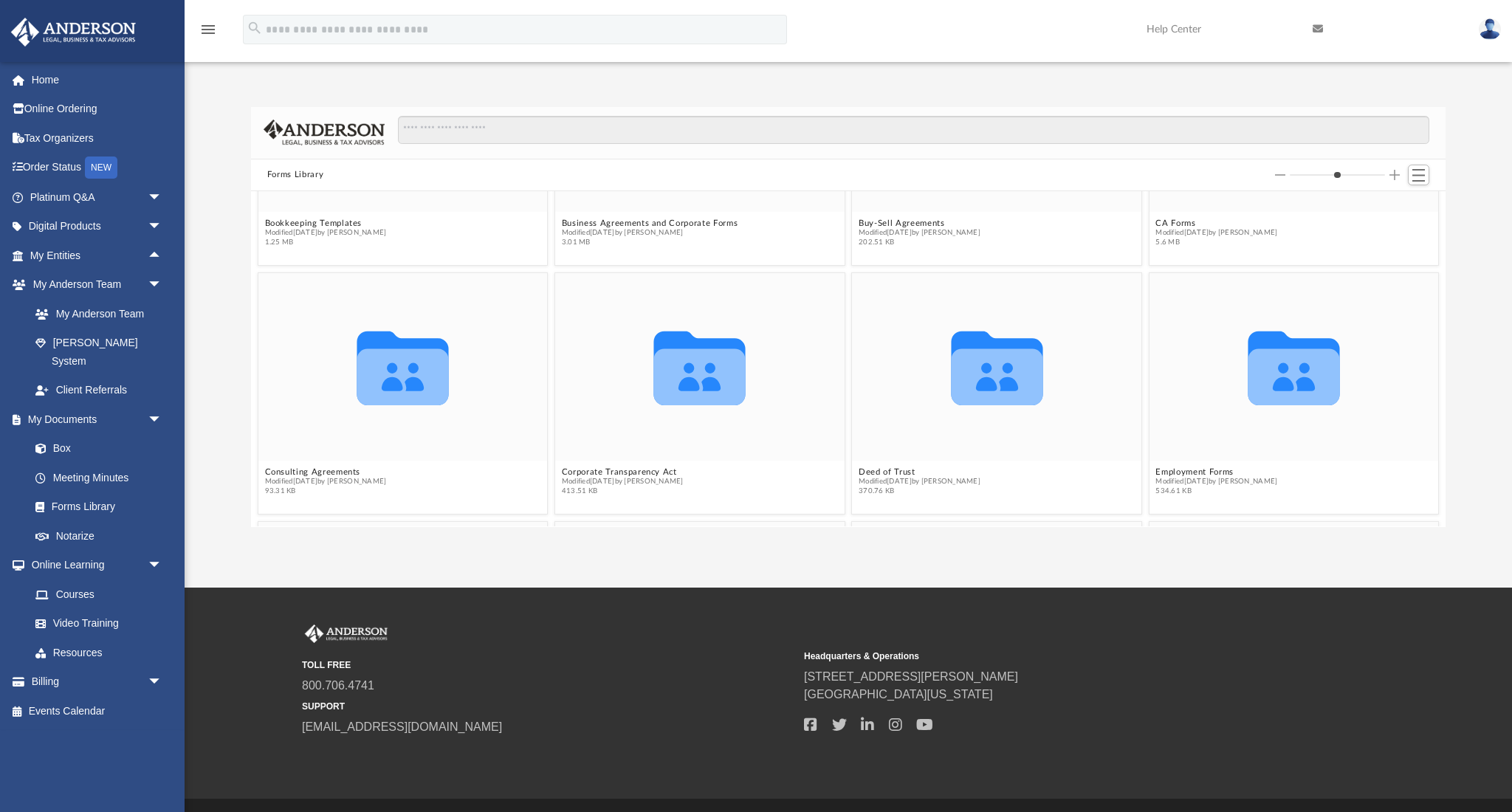
scroll to position [424, 0]
click at [624, 223] on button "Business Agreements and Corporate Forms" at bounding box center [649, 222] width 176 height 10
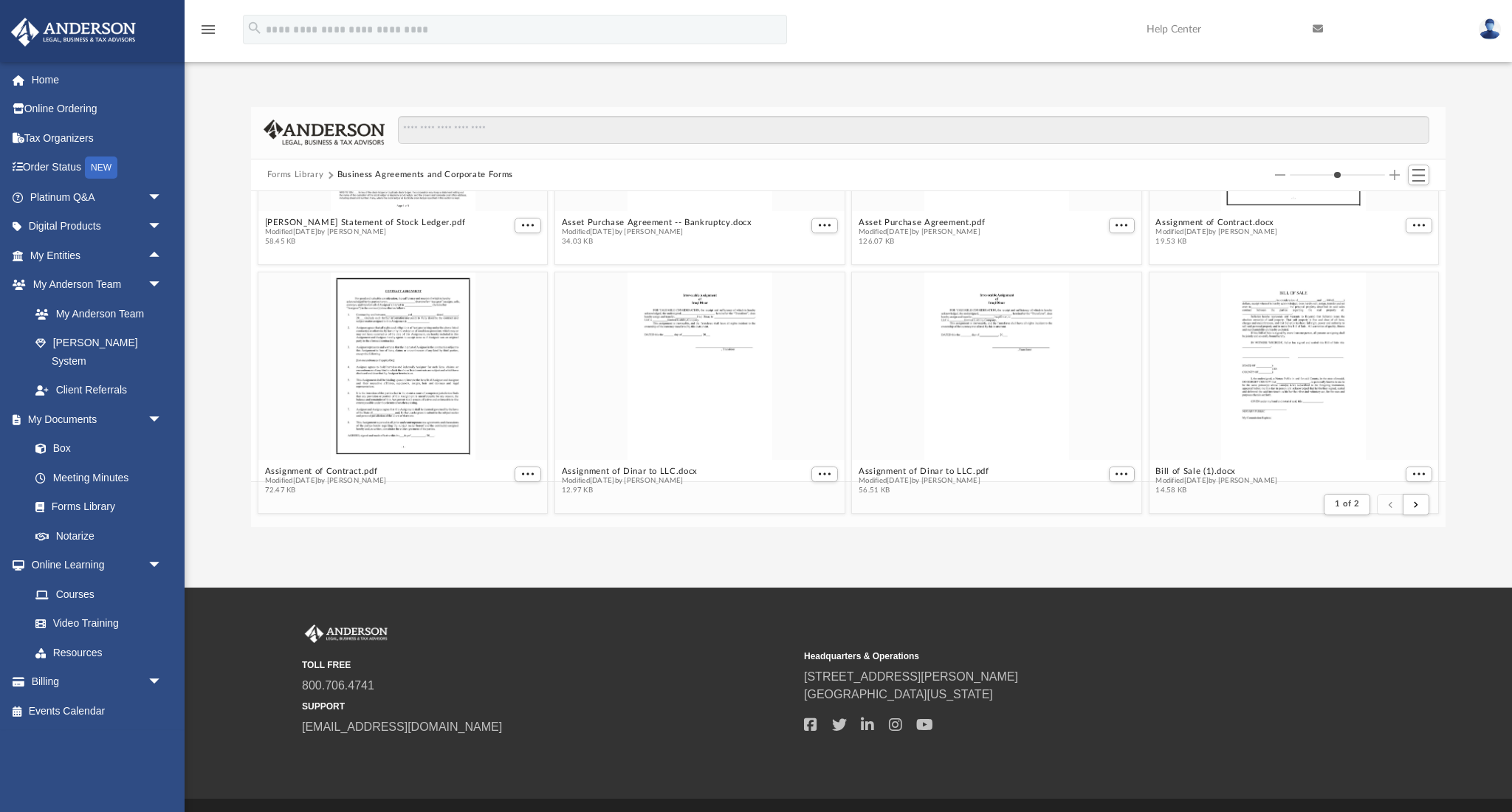
scroll to position [0, 0]
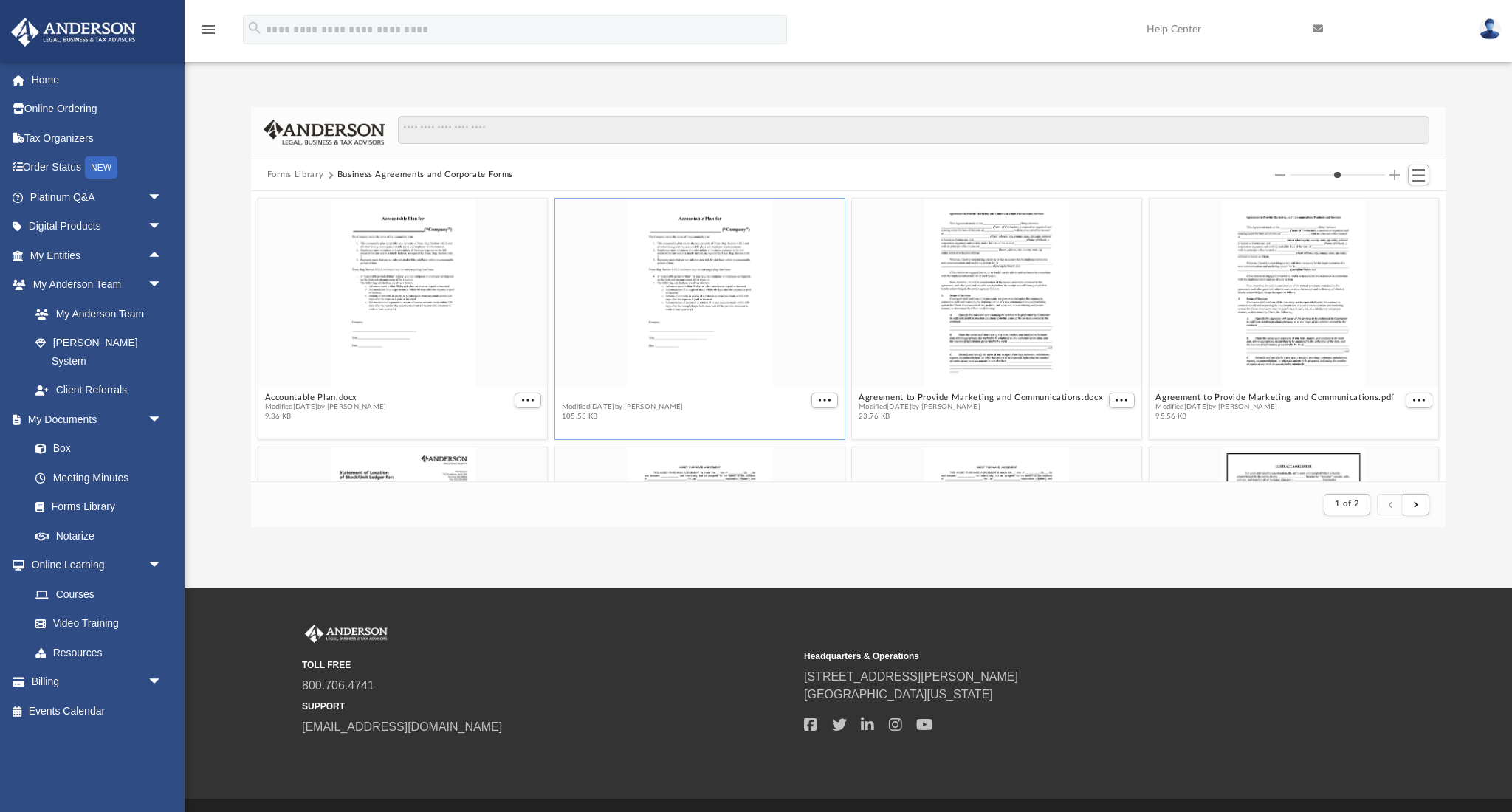
click at [617, 398] on button "Accountable Plan.pdf" at bounding box center [622, 397] width 122 height 10
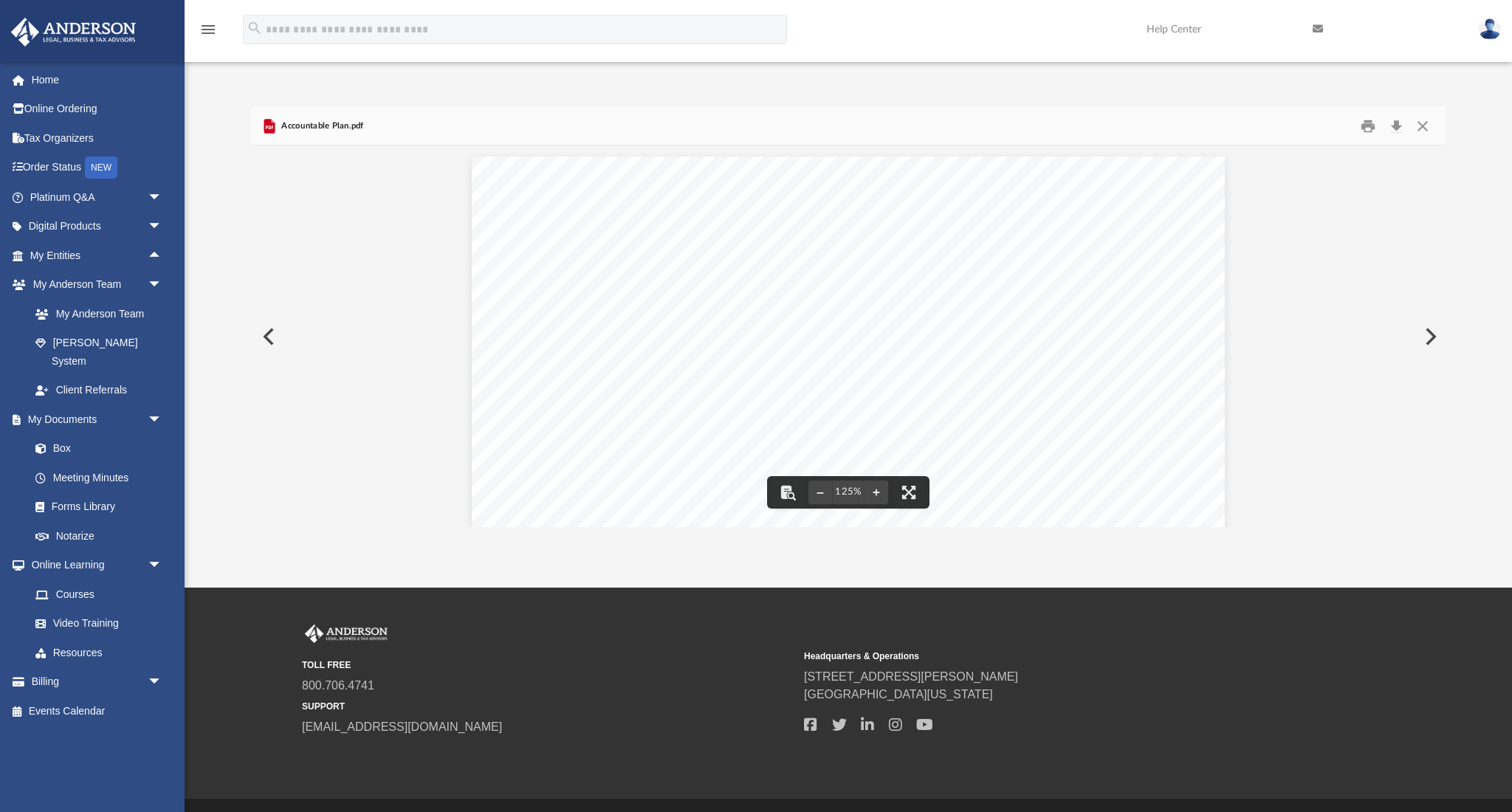
click at [267, 334] on button "Preview" at bounding box center [267, 337] width 32 height 41
click at [97, 492] on link "Forms Library" at bounding box center [103, 507] width 164 height 30
click at [96, 492] on link "Forms Library" at bounding box center [103, 507] width 164 height 30
click at [1425, 125] on button "Close" at bounding box center [1423, 125] width 27 height 23
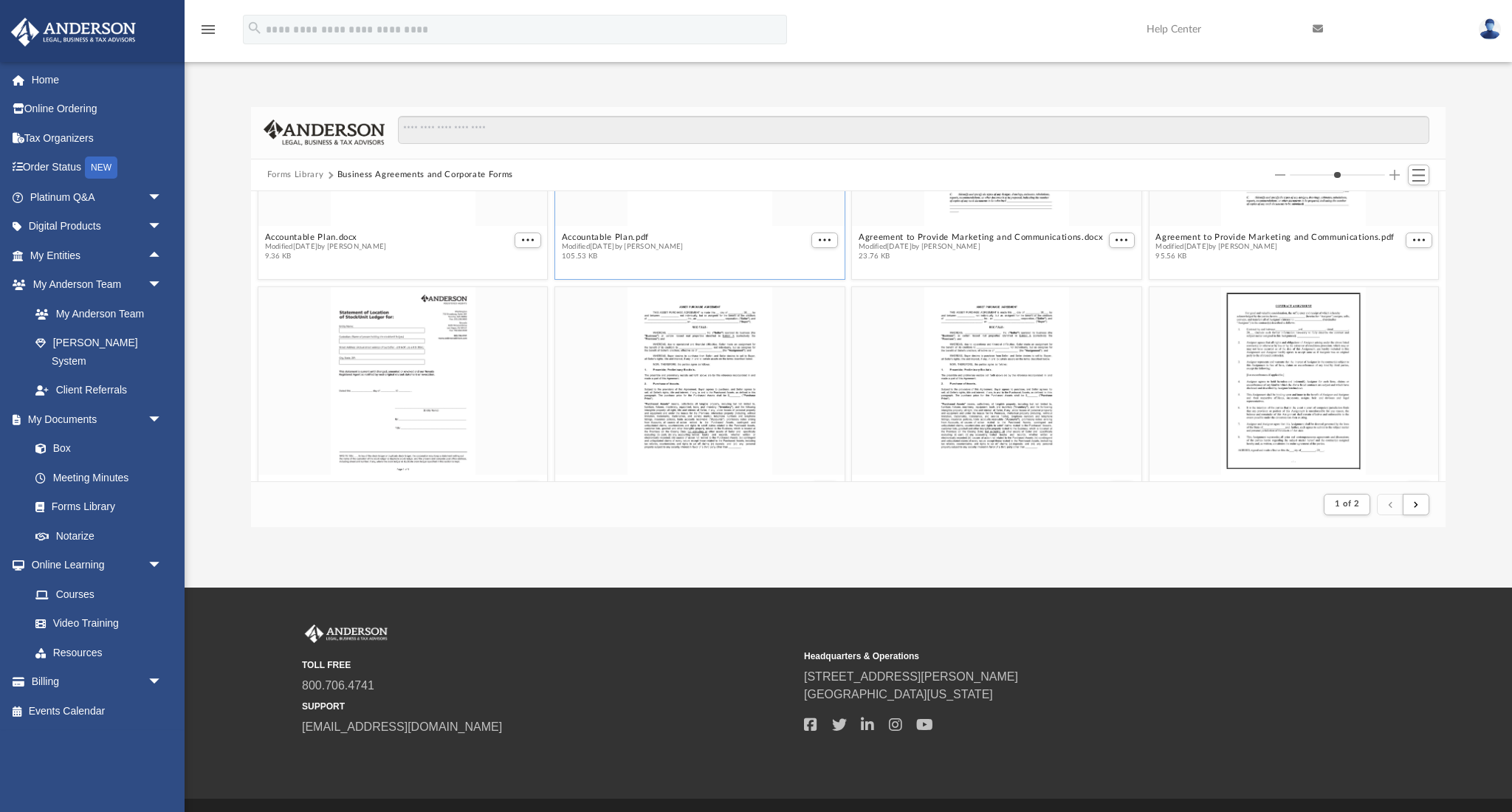
scroll to position [242, 0]
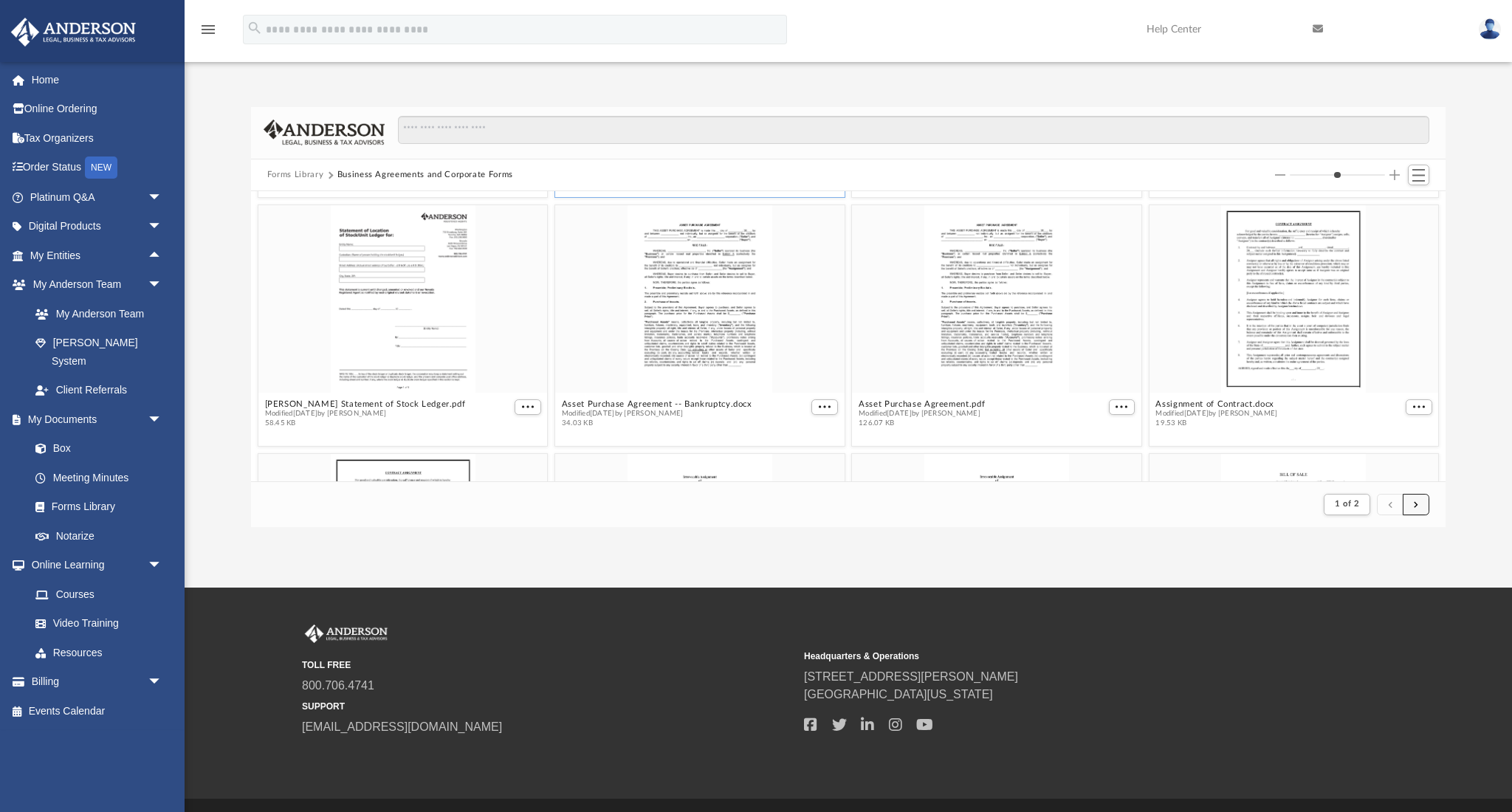
click at [1413, 504] on button "submit" at bounding box center [1417, 505] width 27 height 22
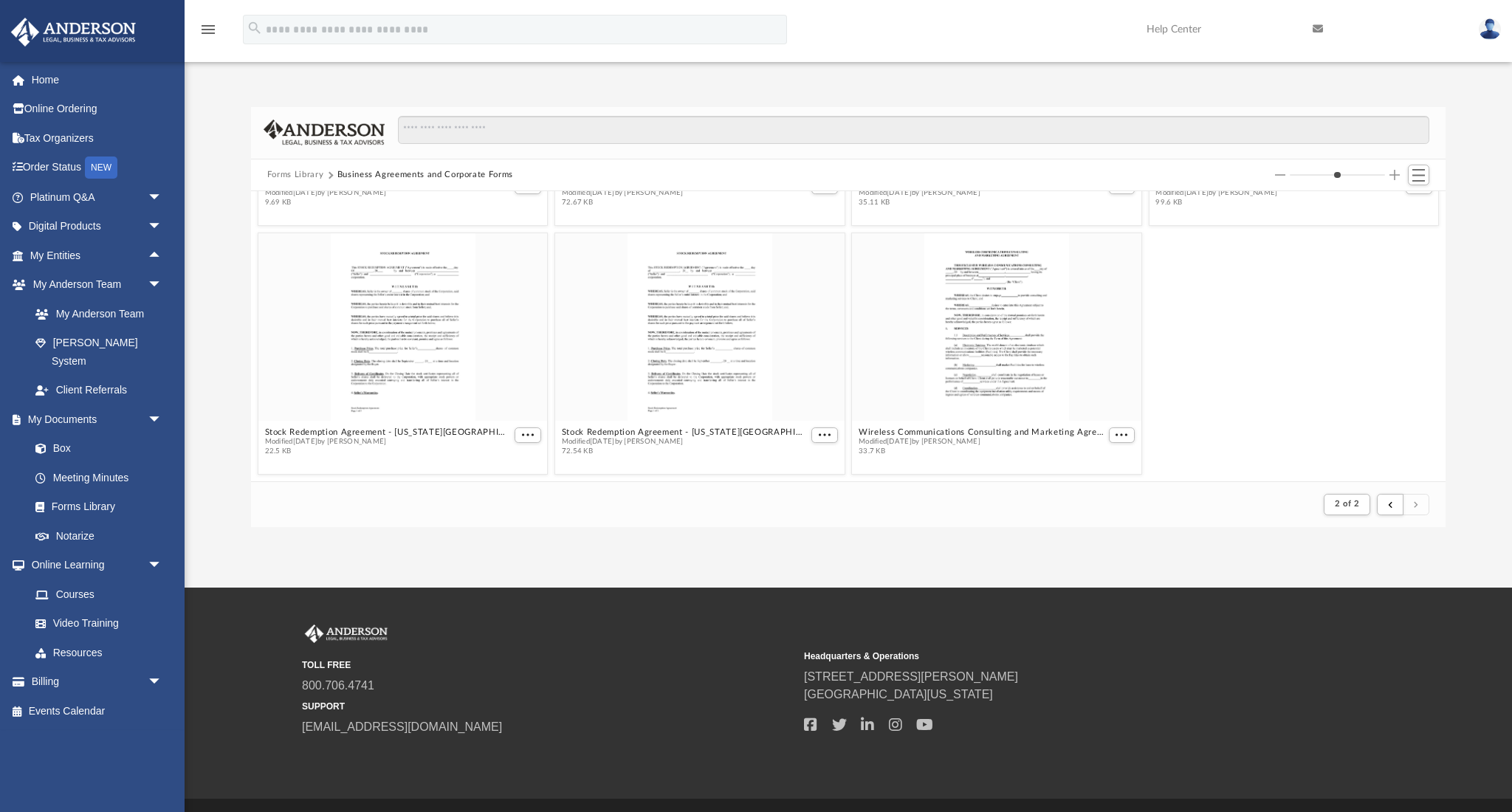
scroll to position [0, 0]
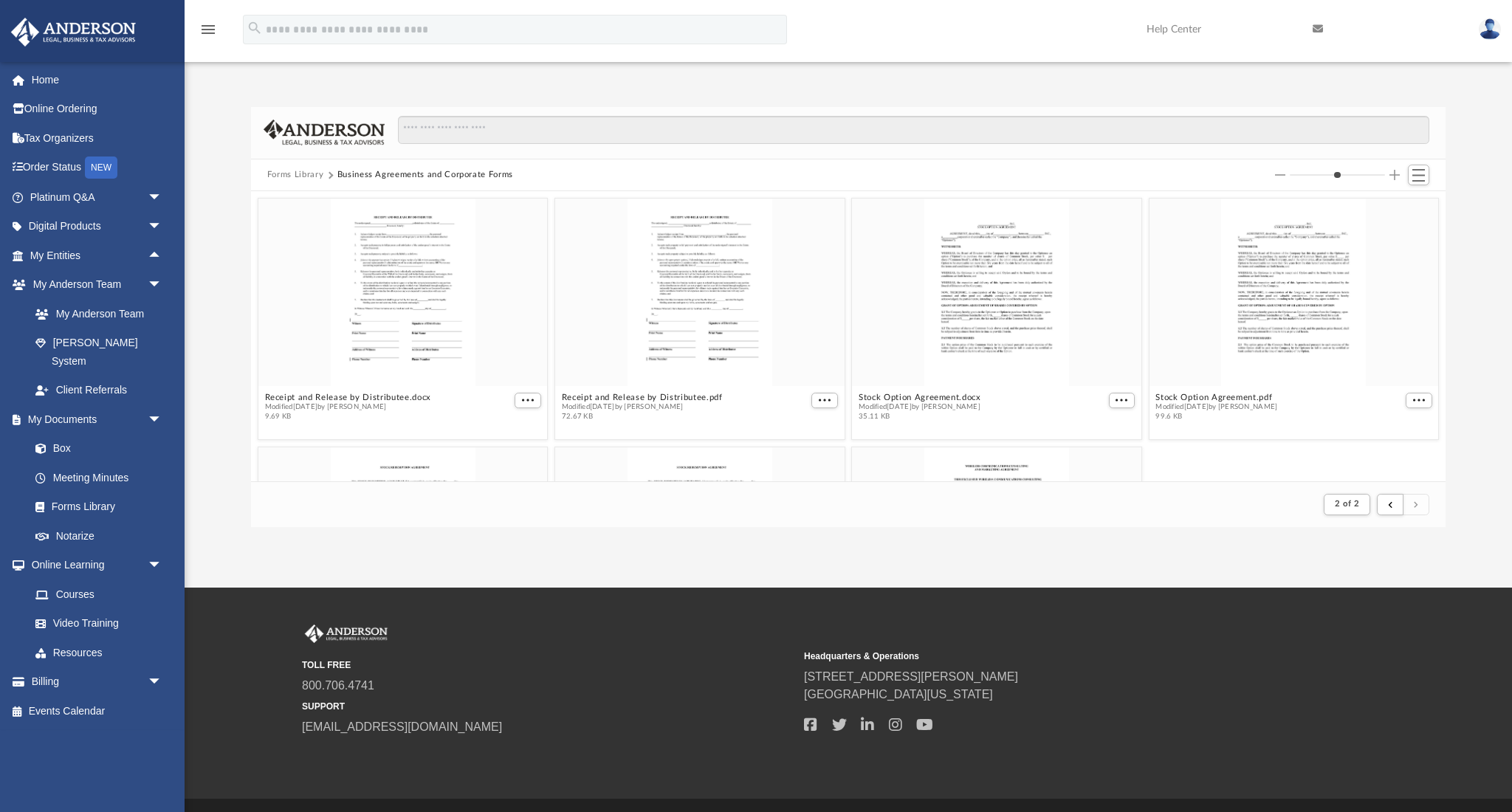
click at [285, 176] on button "Forms Library" at bounding box center [295, 175] width 56 height 14
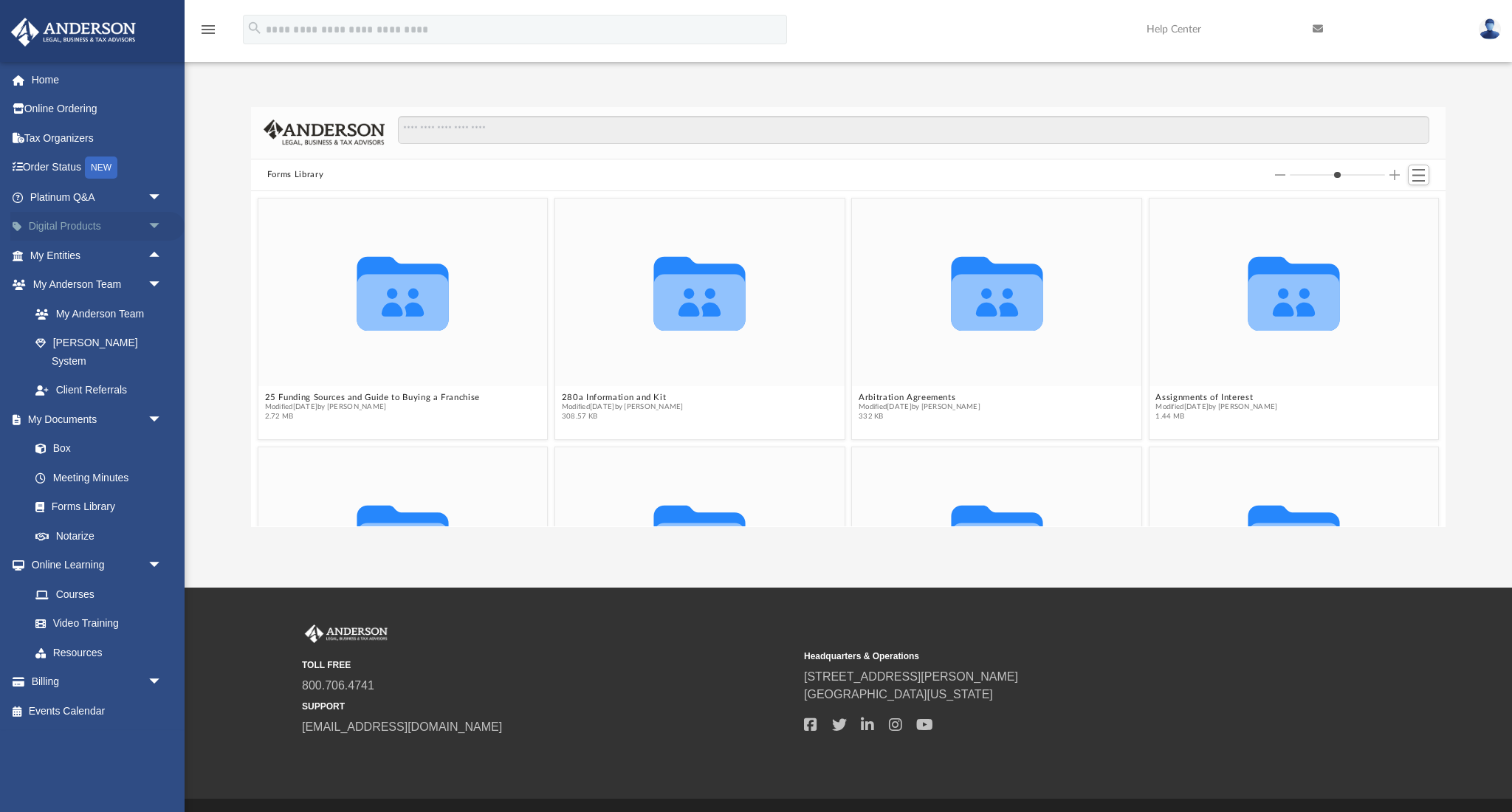
click at [153, 222] on span "arrow_drop_down" at bounding box center [162, 227] width 30 height 31
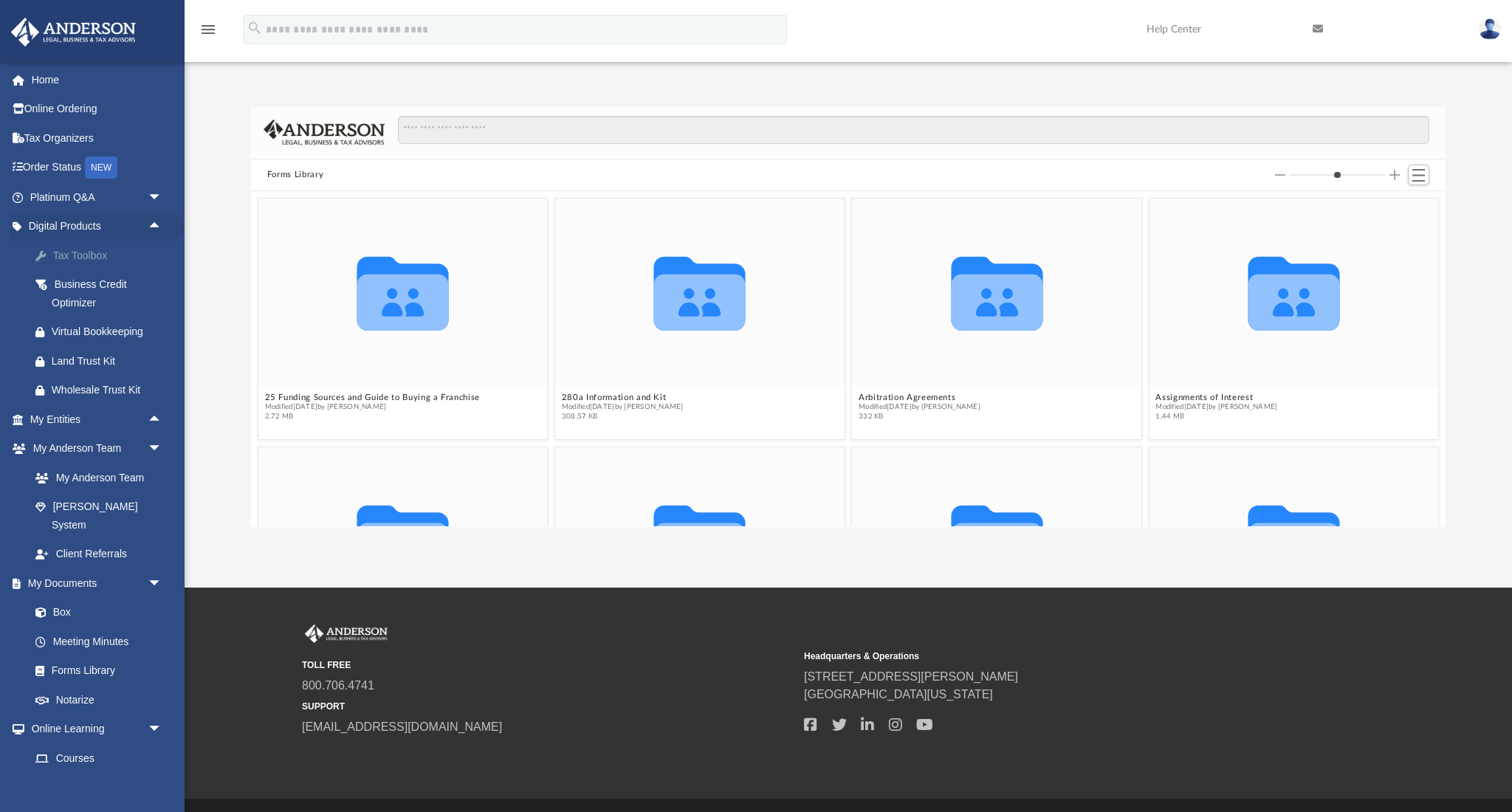
click at [80, 254] on div "Tax Toolbox" at bounding box center [108, 256] width 114 height 18
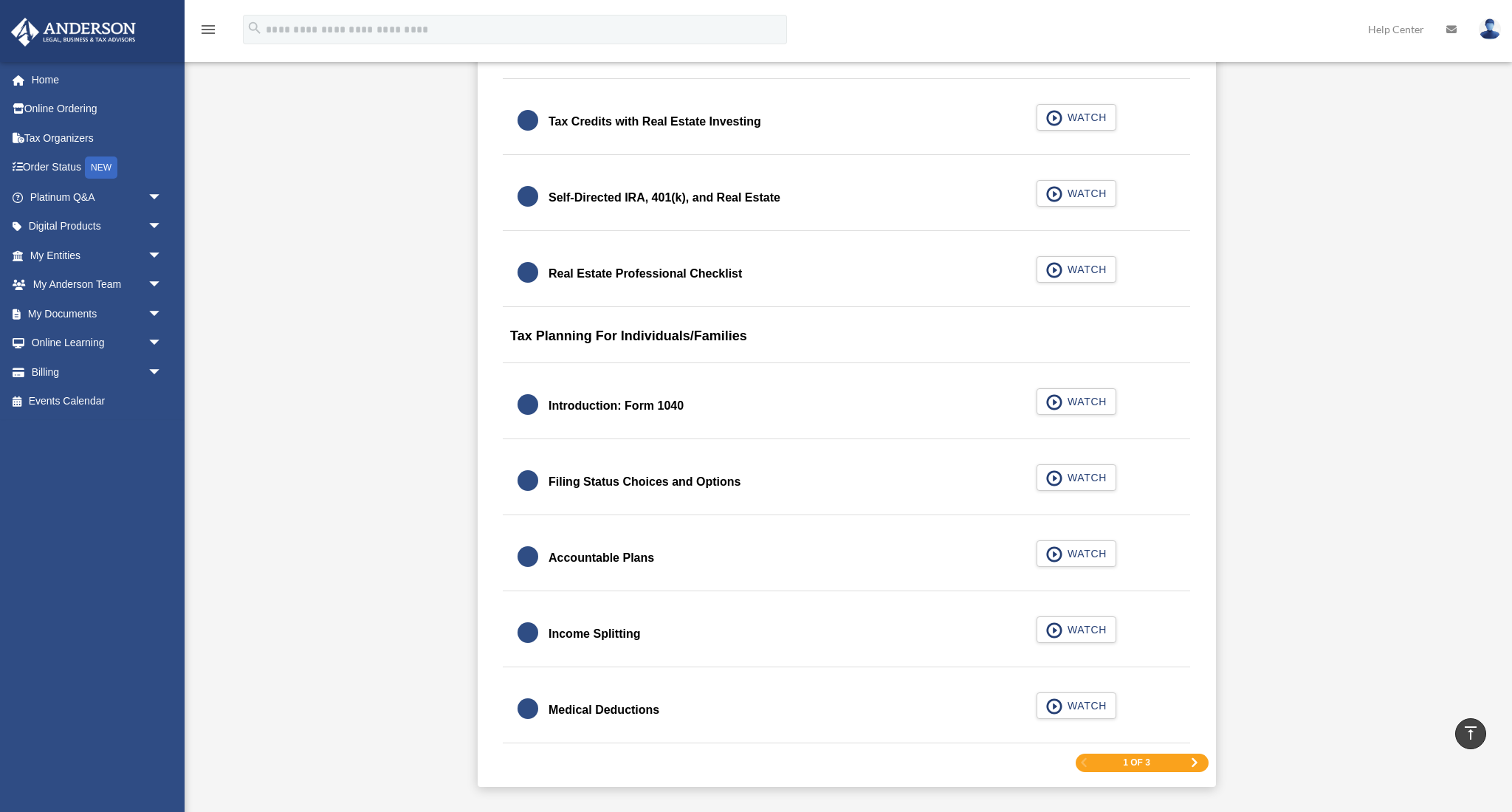
scroll to position [1935, 0]
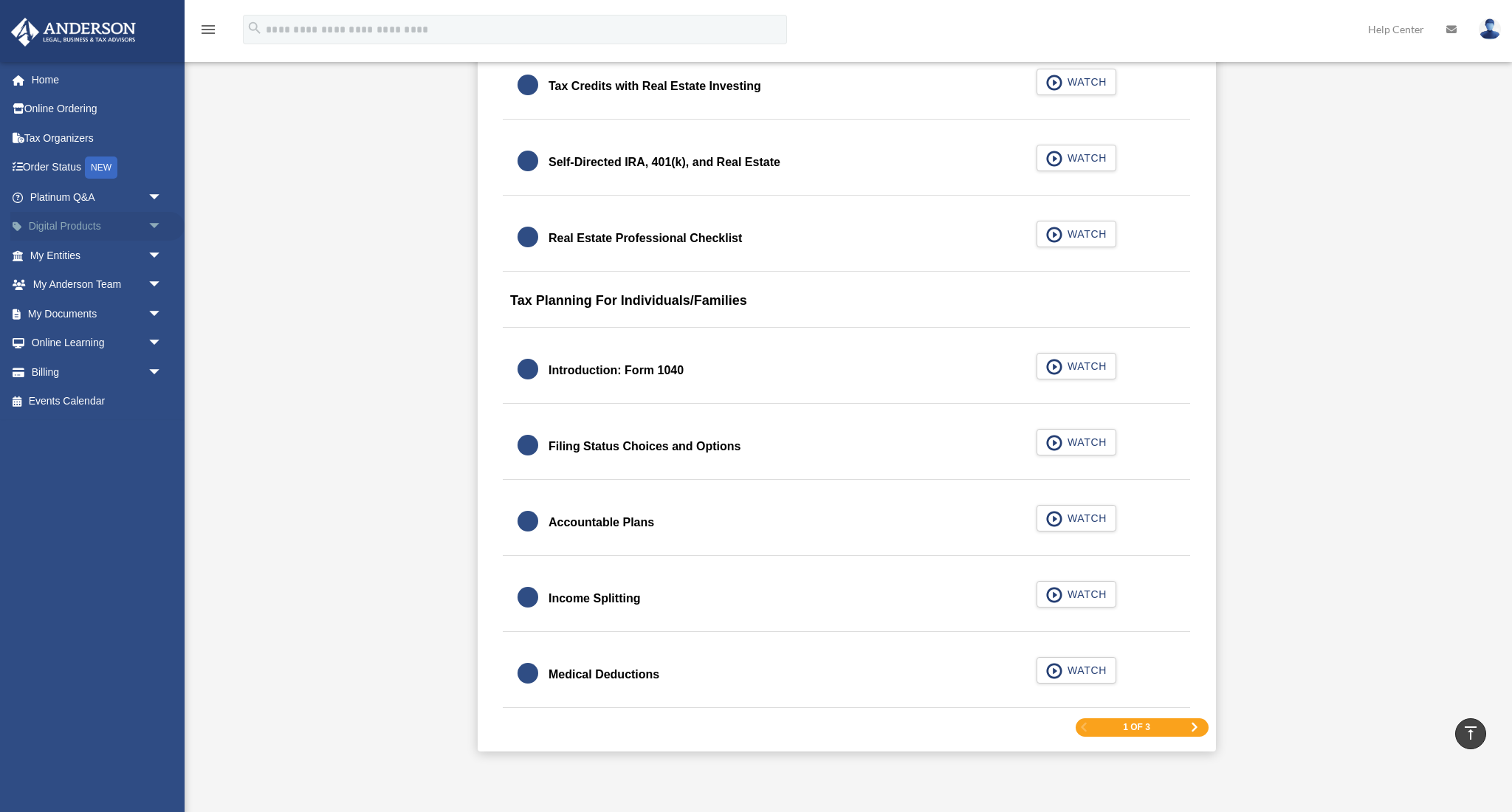
click at [154, 223] on span "arrow_drop_down" at bounding box center [162, 227] width 30 height 31
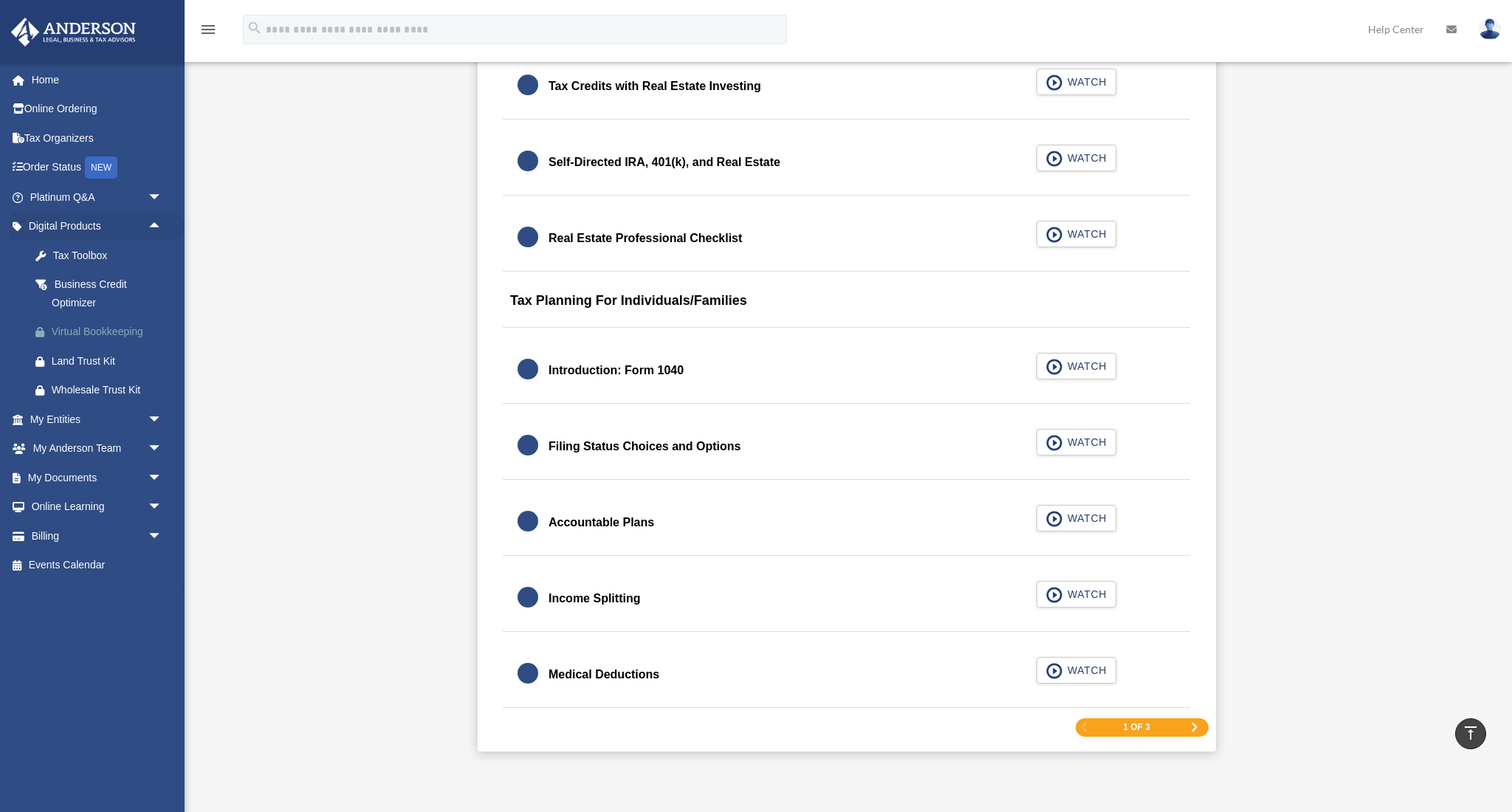
click at [117, 330] on div "Virtual Bookkeeping" at bounding box center [108, 331] width 114 height 18
click at [156, 413] on span "arrow_drop_down" at bounding box center [162, 420] width 30 height 31
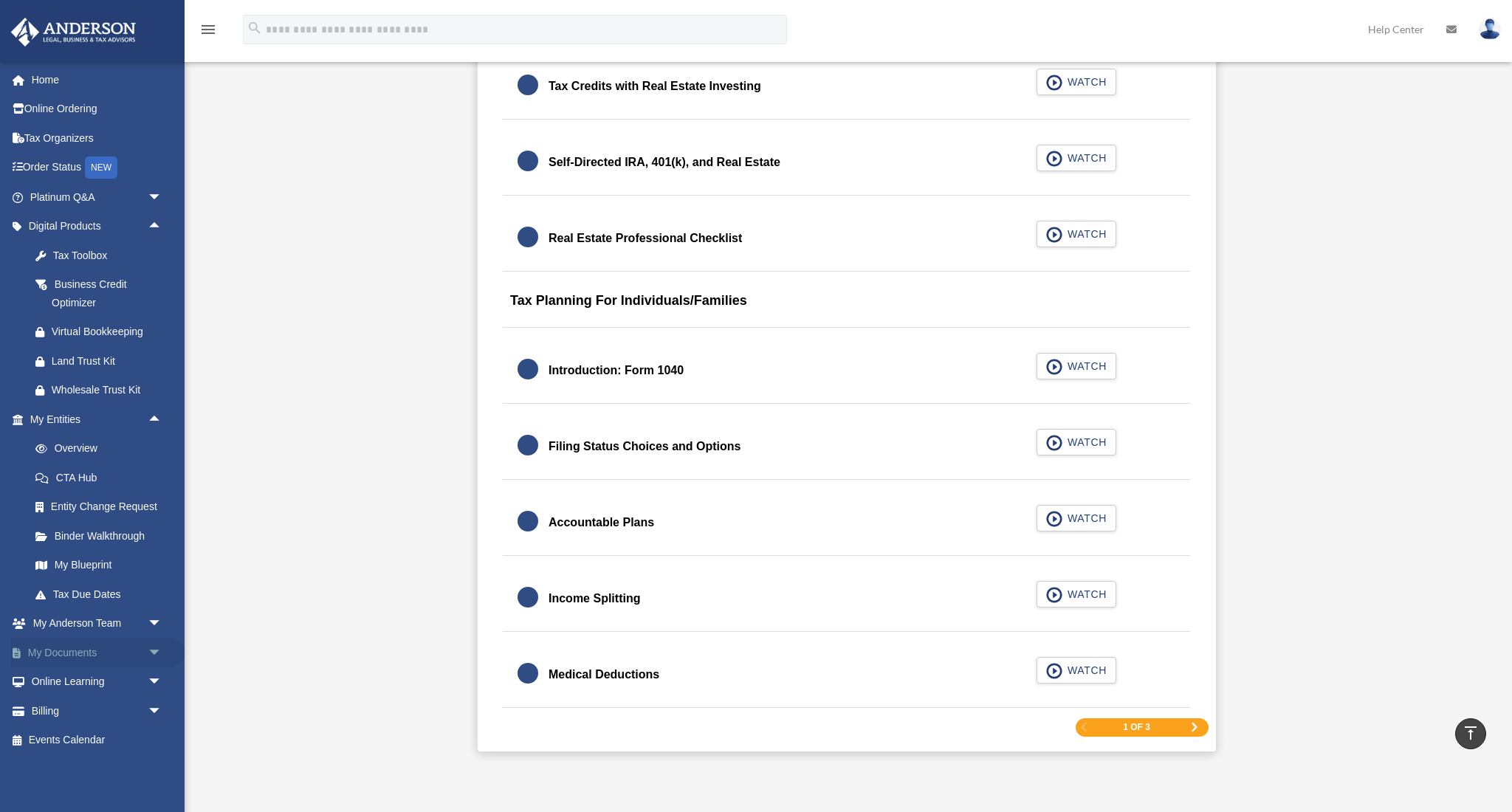
click at [154, 643] on span "arrow_drop_down" at bounding box center [162, 653] width 30 height 31
click at [62, 675] on link "Box" at bounding box center [103, 681] width 164 height 30
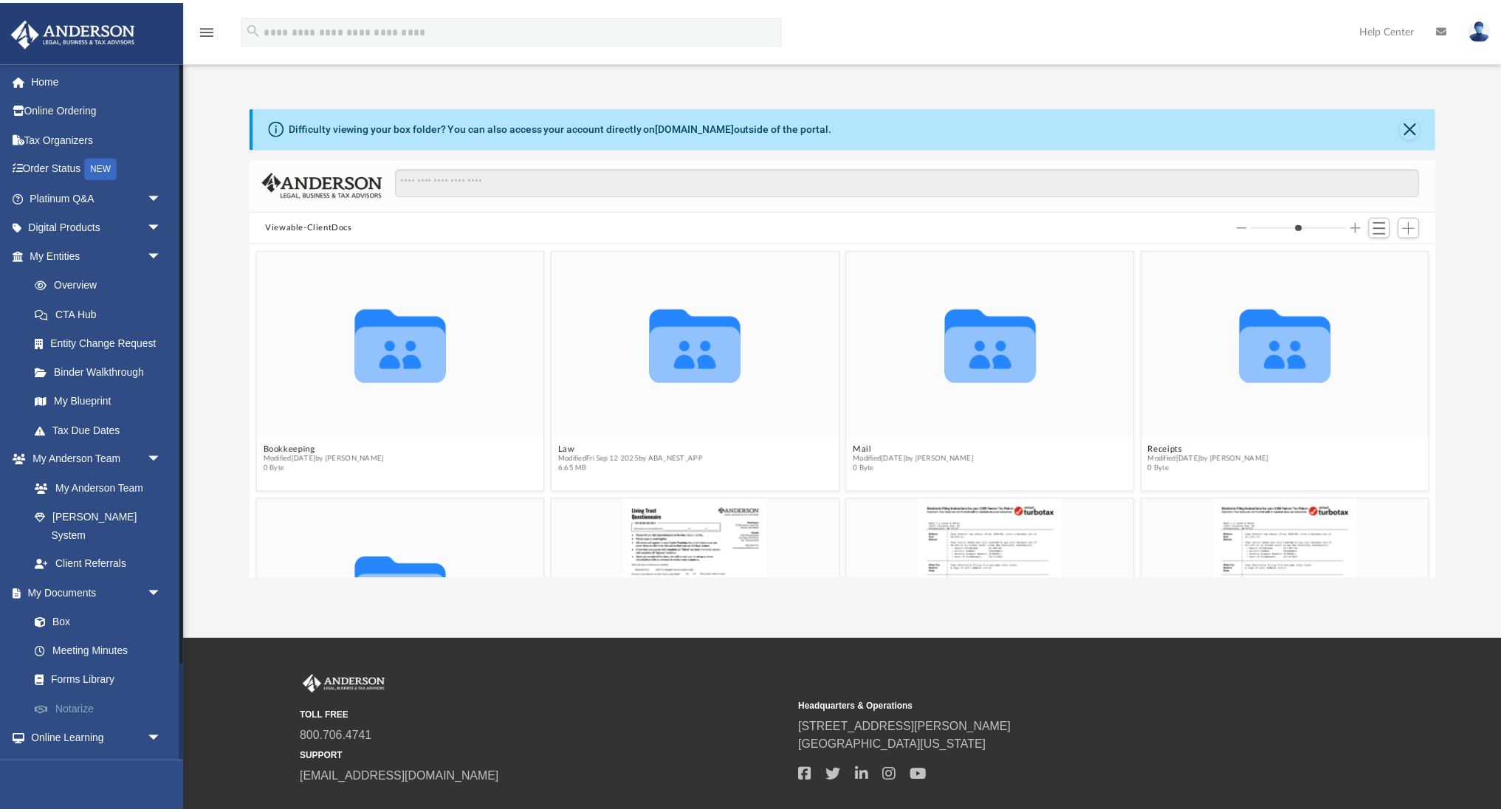
scroll to position [1, 1]
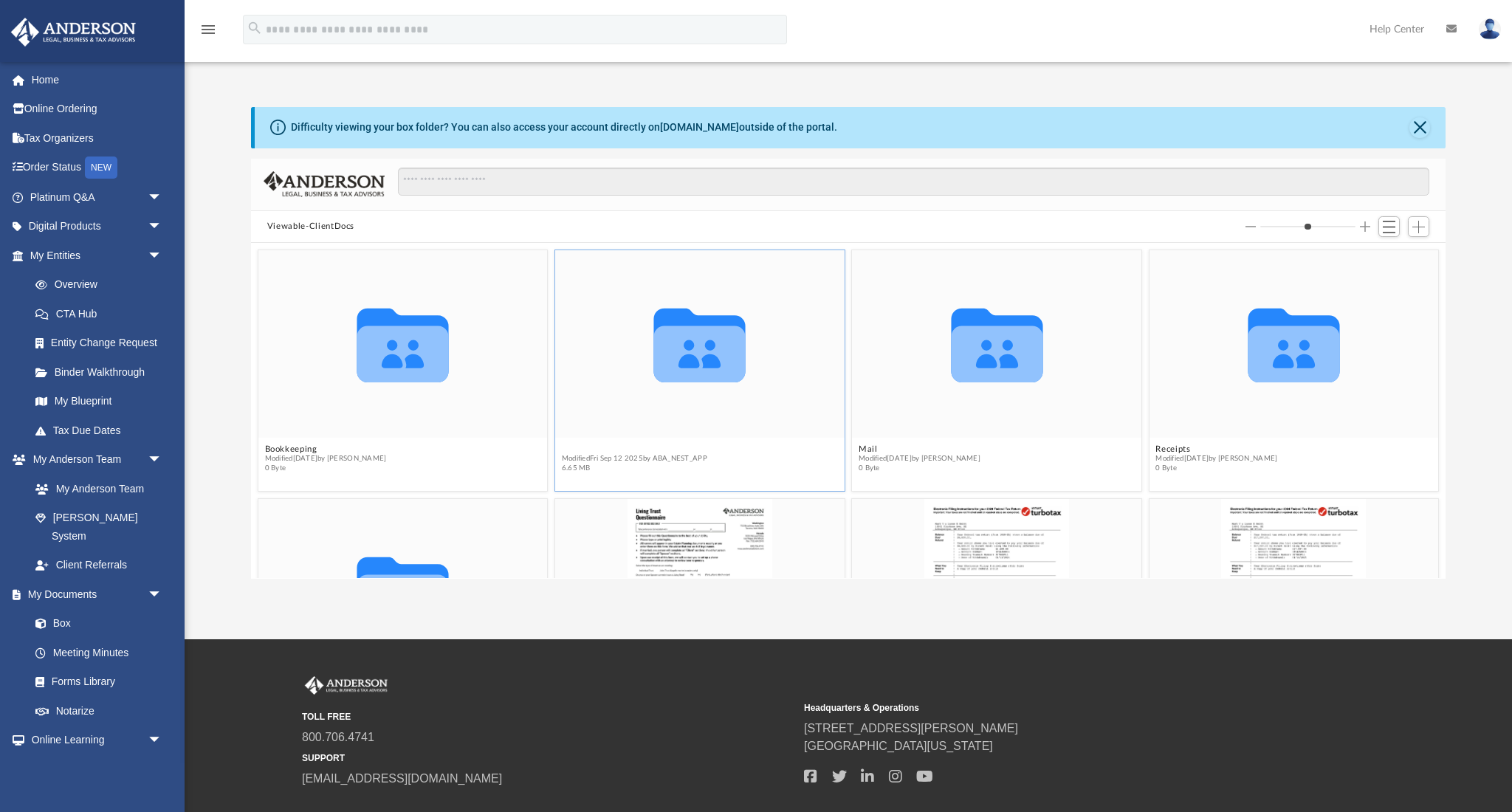
click at [575, 449] on button "Law" at bounding box center [635, 449] width 146 height 10
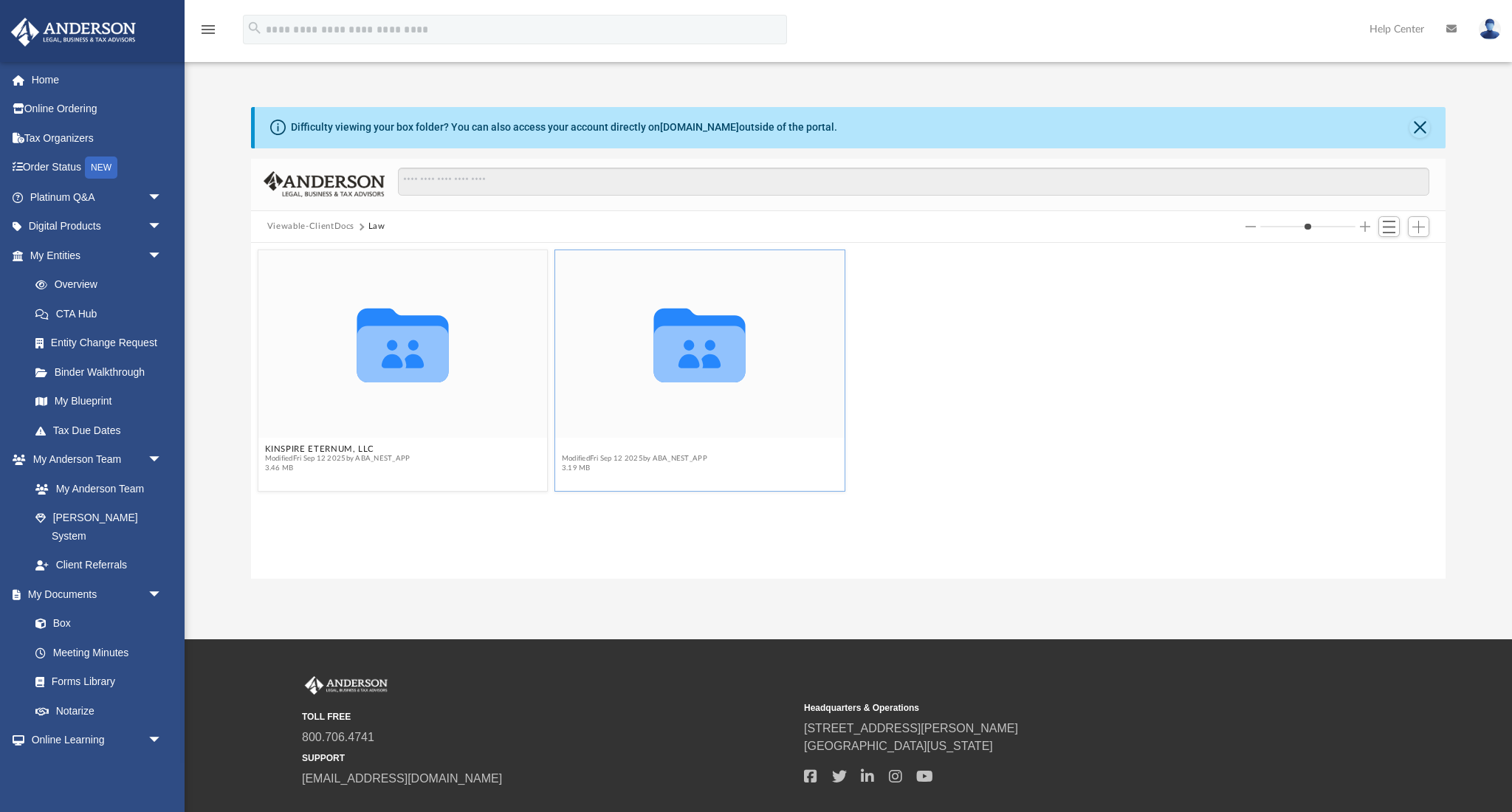
click at [589, 450] on button "PRISMATICA NUVISTA, LLC" at bounding box center [635, 449] width 146 height 10
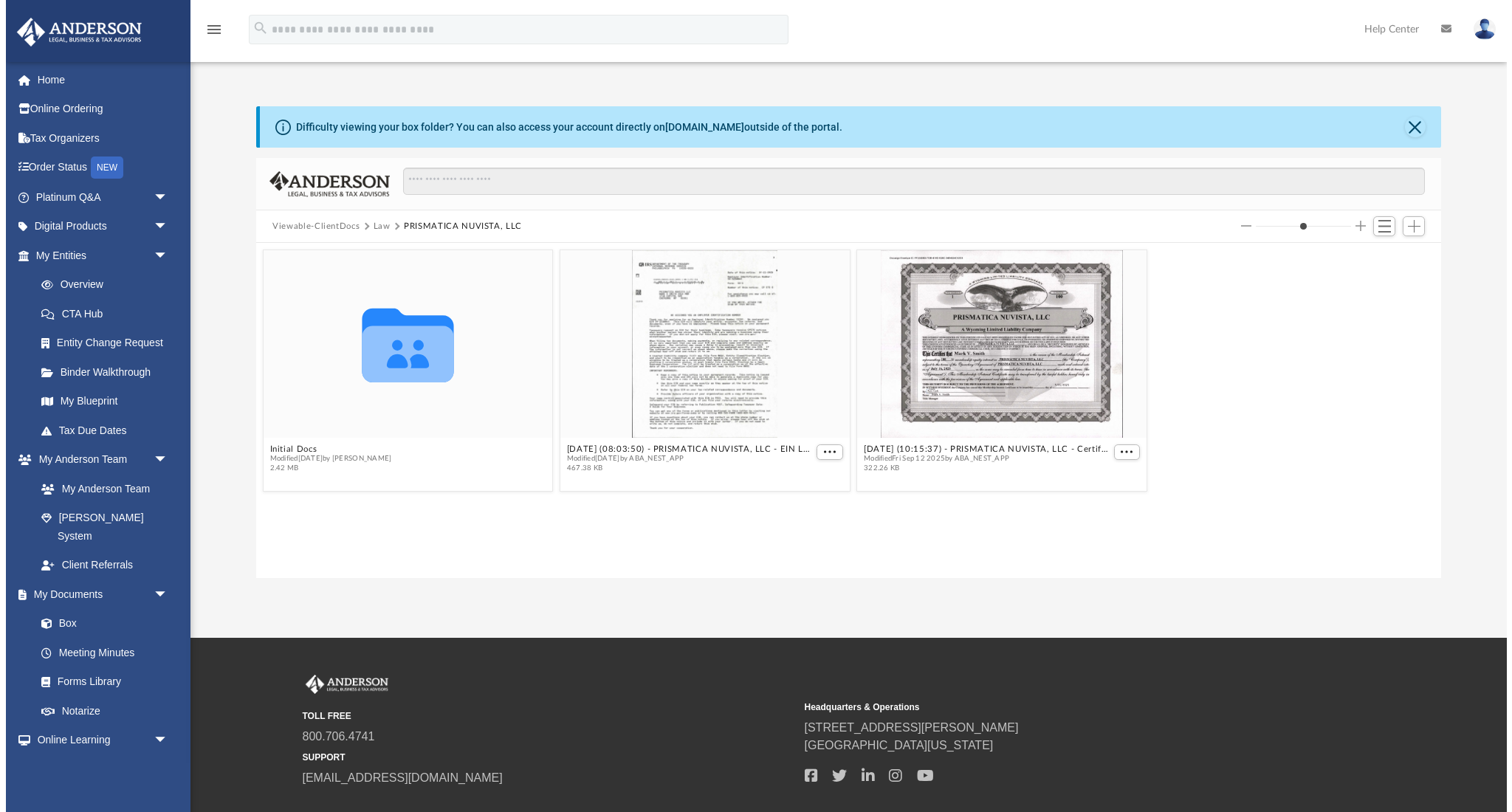
scroll to position [336, 1195]
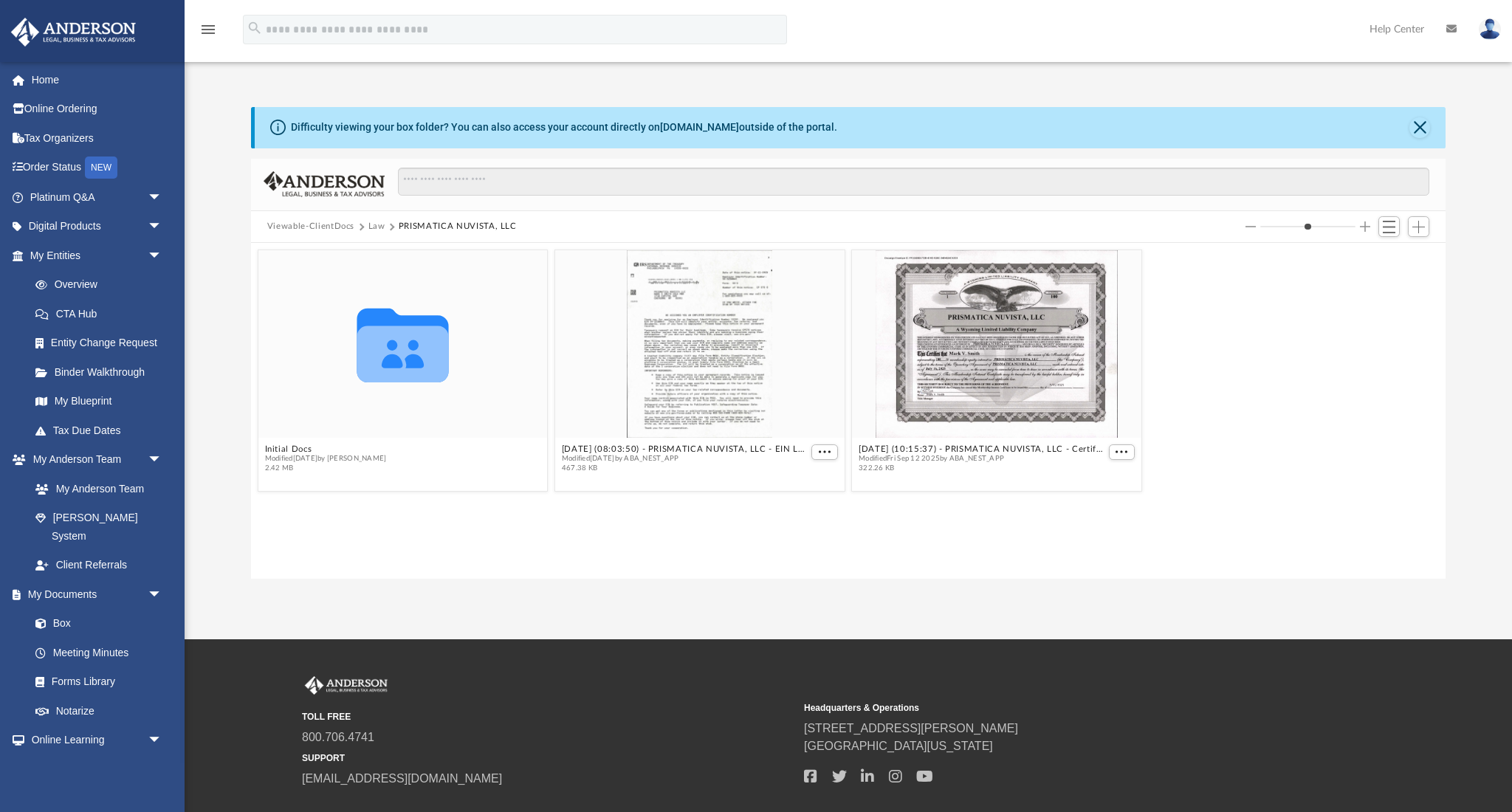
click at [1491, 32] on img at bounding box center [1489, 29] width 23 height 22
click at [1233, 128] on link "Logout" at bounding box center [1269, 129] width 148 height 31
